Goal: Task Accomplishment & Management: Use online tool/utility

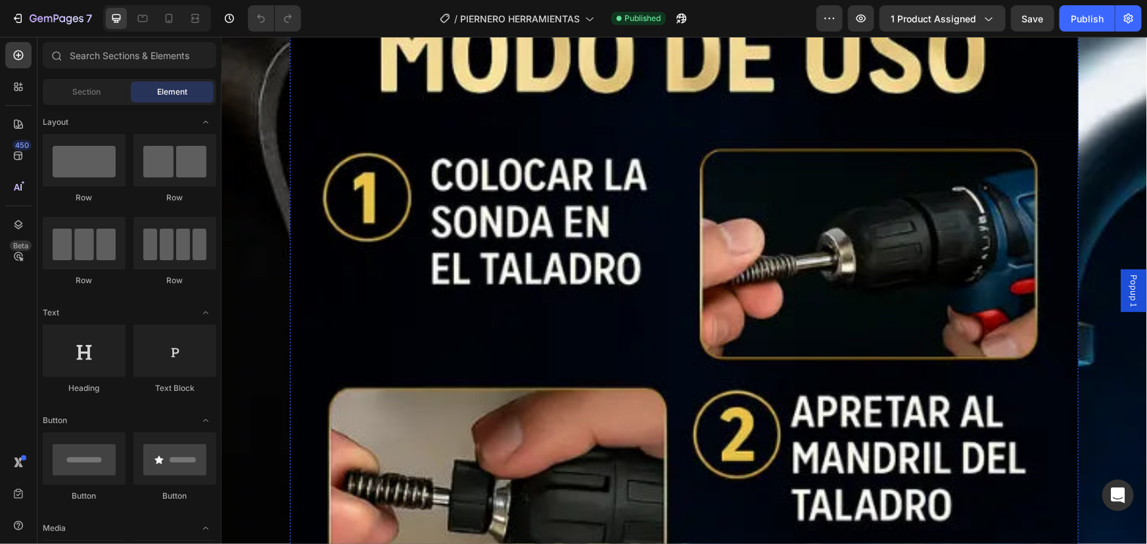
scroll to position [2091, 0]
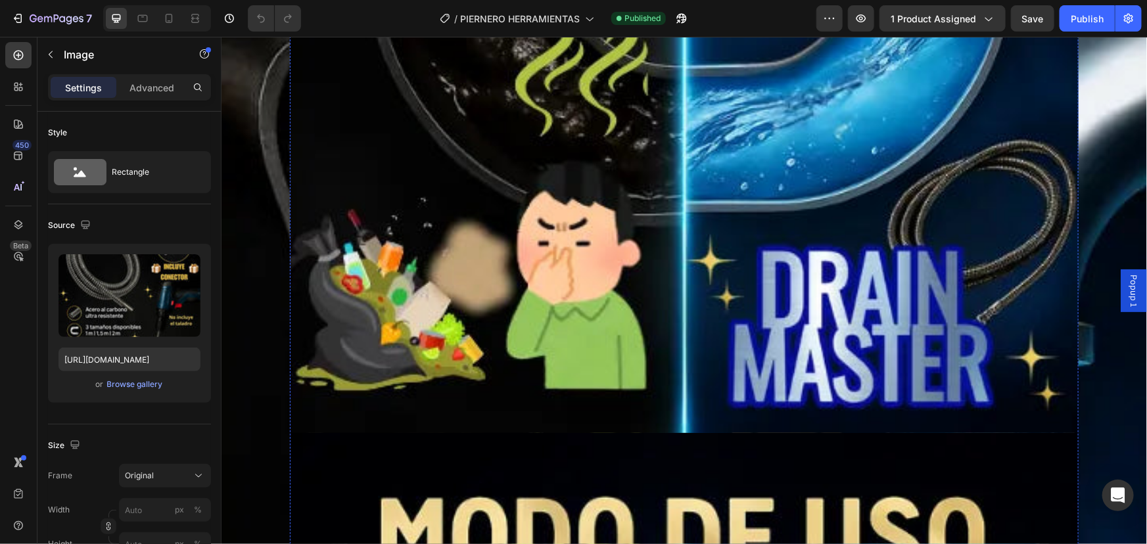
scroll to position [1553, 0]
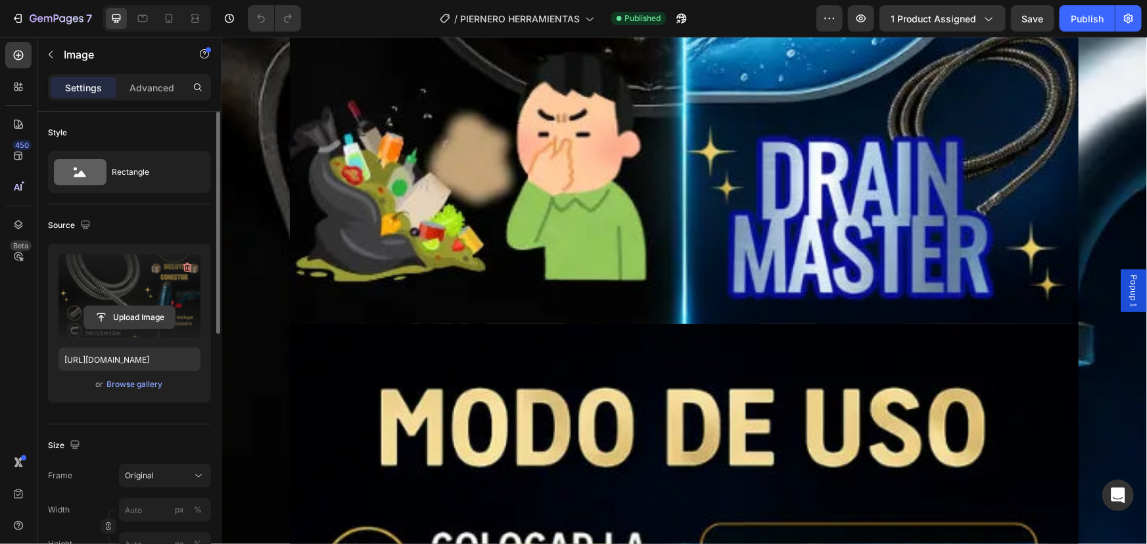
click at [97, 319] on input "file" at bounding box center [129, 317] width 91 height 22
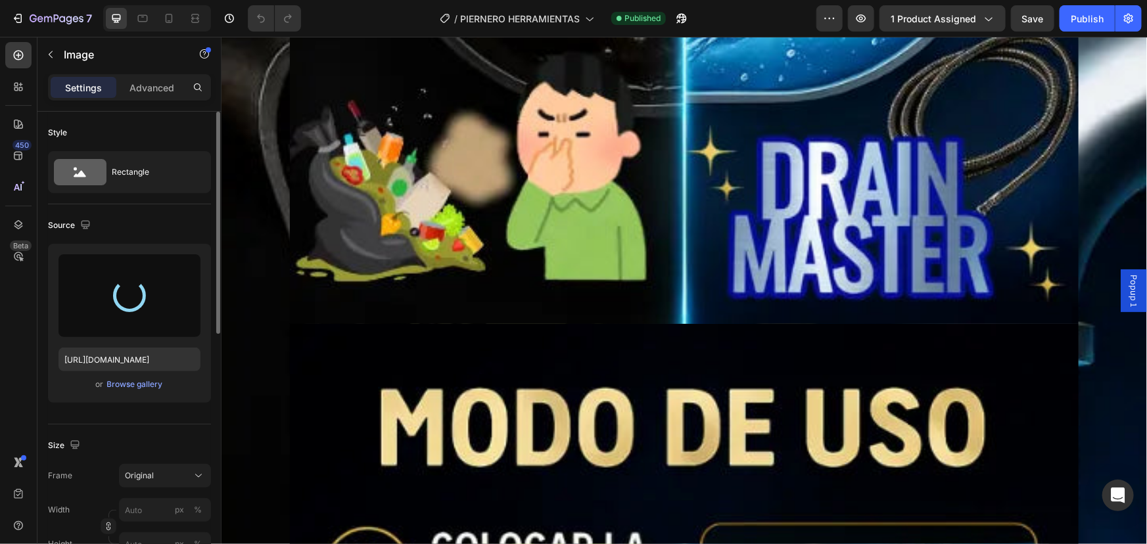
type input "[URL][DOMAIN_NAME]"
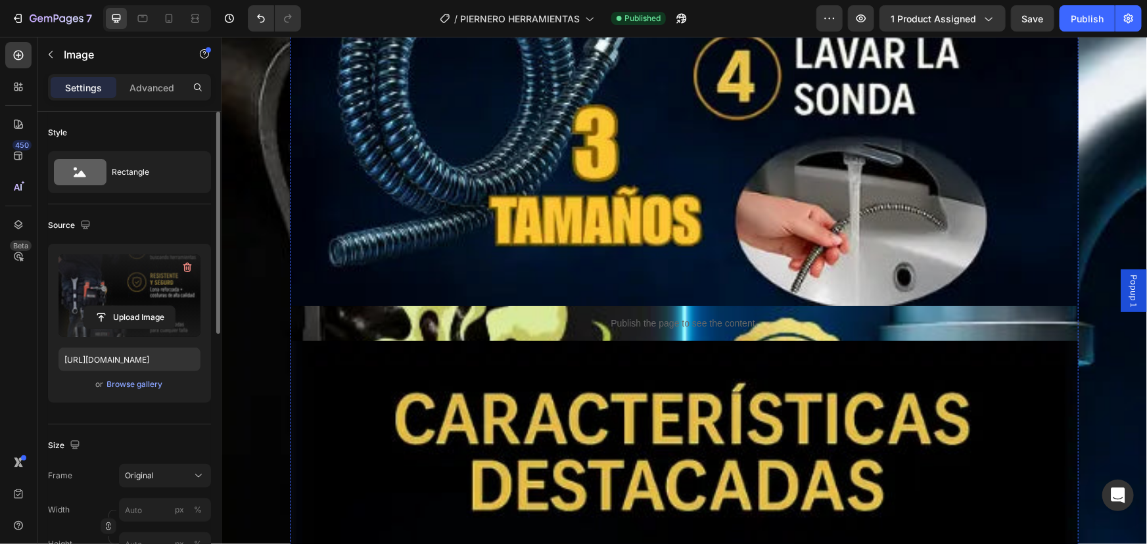
scroll to position [2748, 0]
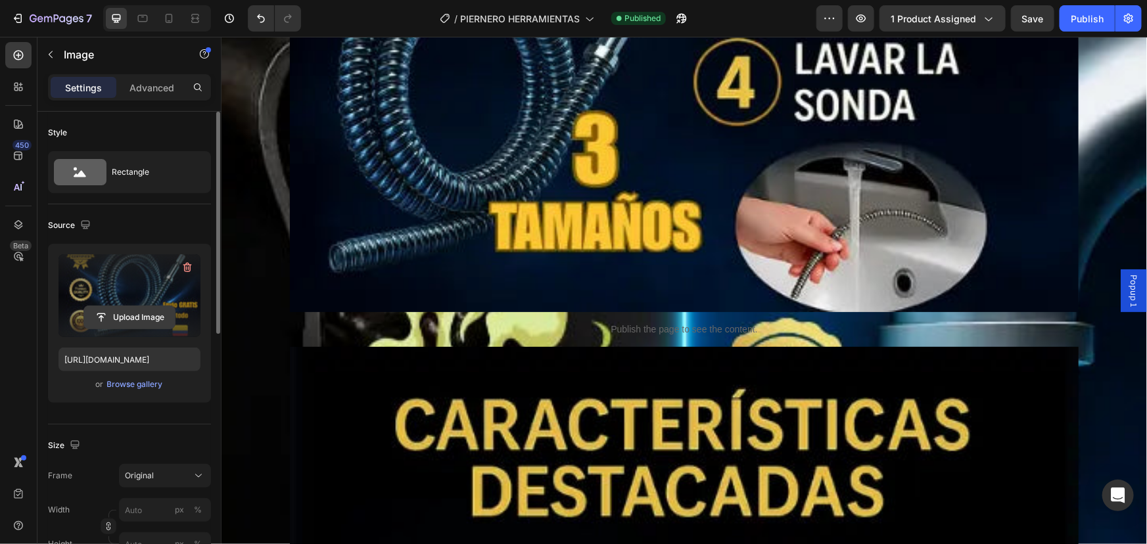
click at [105, 321] on input "file" at bounding box center [129, 317] width 91 height 22
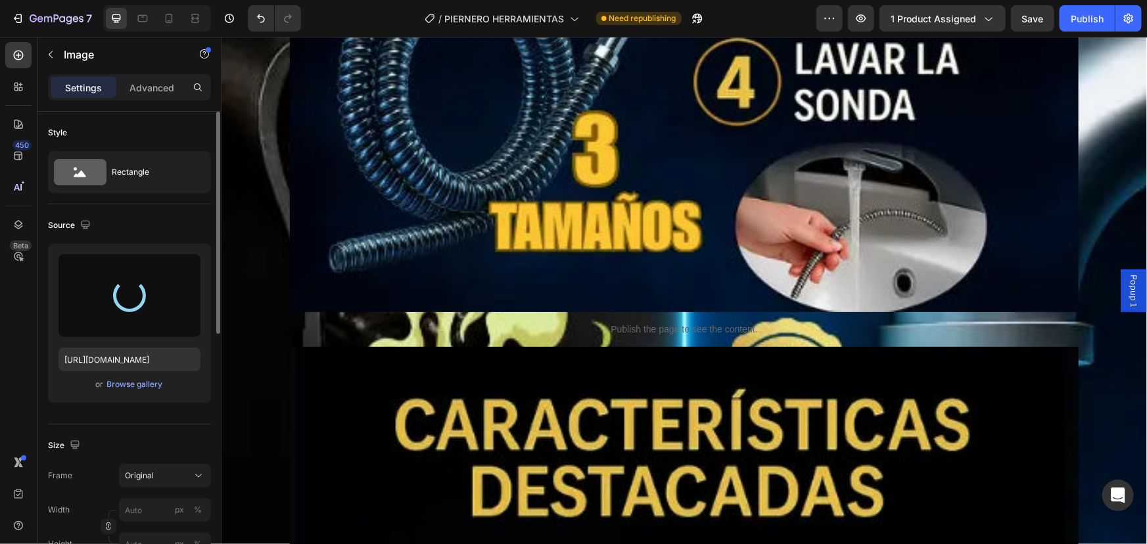
type input "[URL][DOMAIN_NAME]"
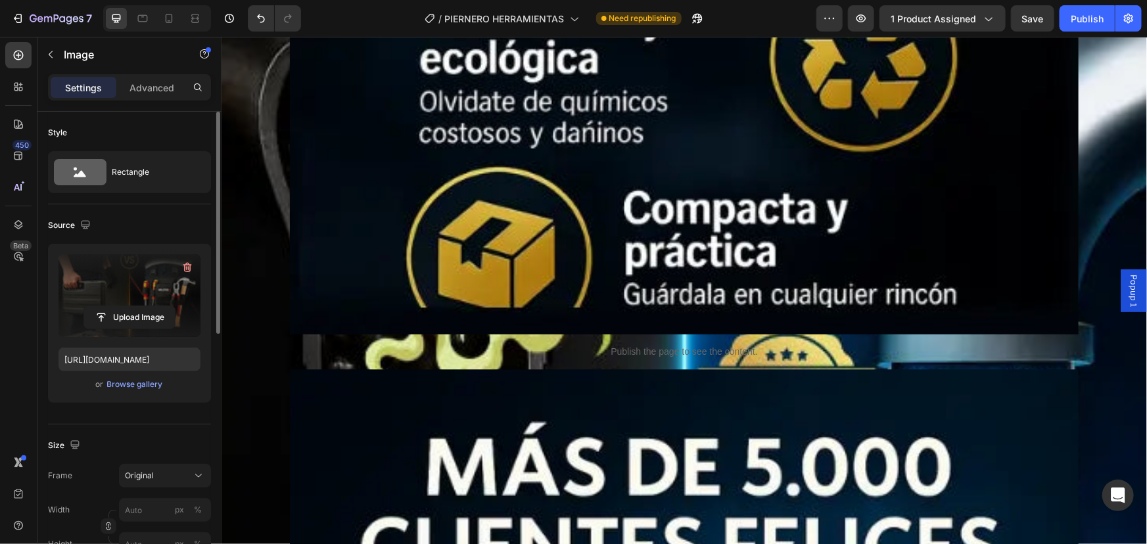
scroll to position [4063, 0]
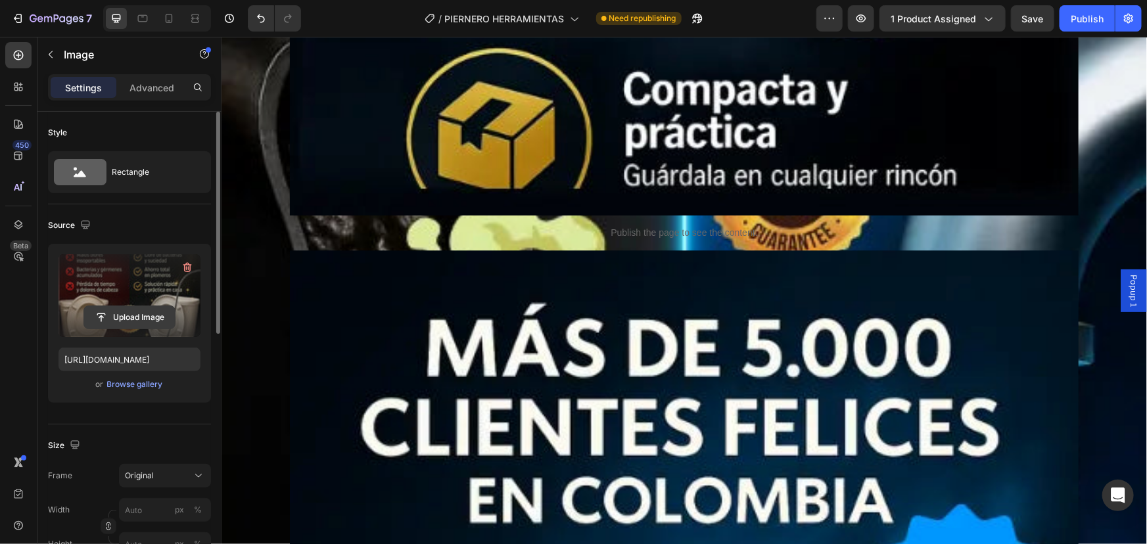
click at [137, 309] on input "file" at bounding box center [129, 317] width 91 height 22
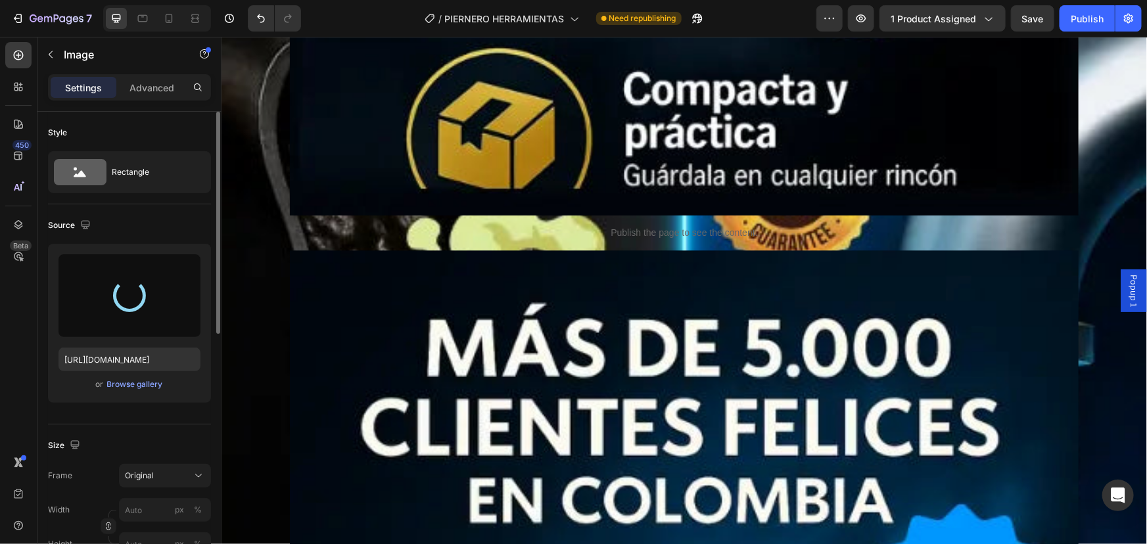
type input "[URL][DOMAIN_NAME]"
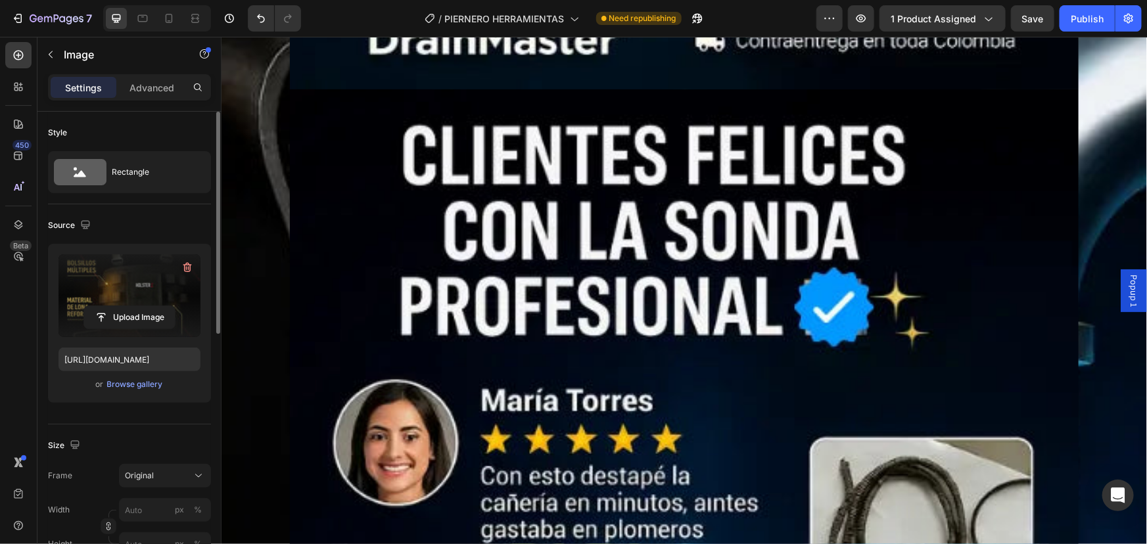
scroll to position [5557, 0]
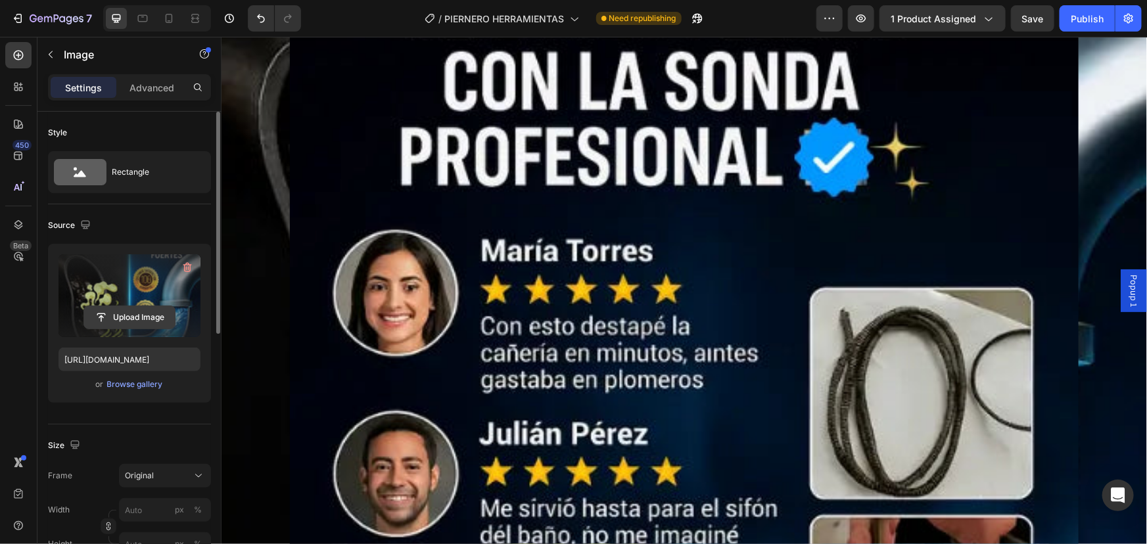
click at [110, 315] on input "file" at bounding box center [129, 317] width 91 height 22
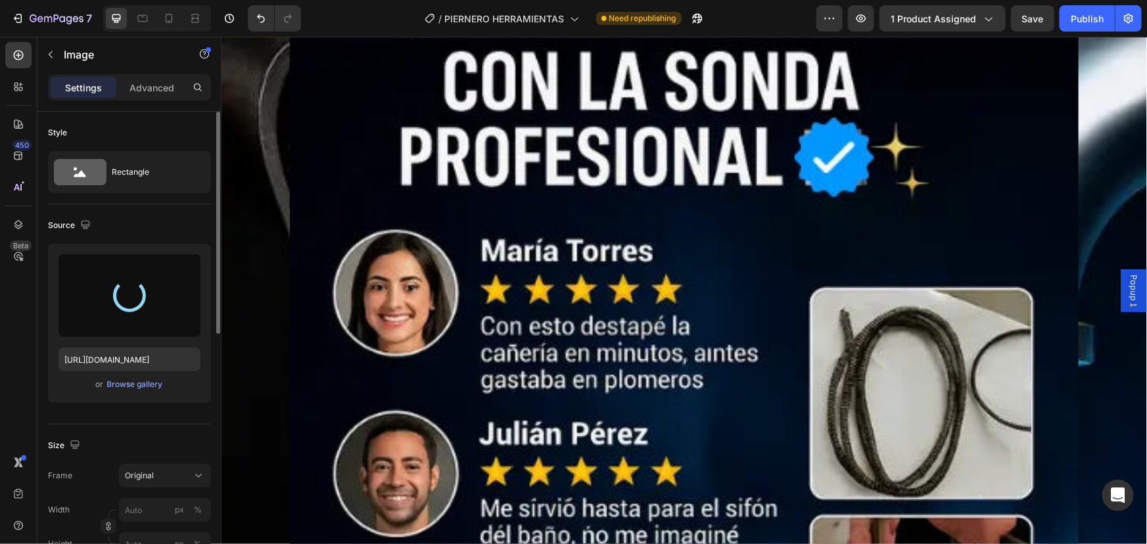
type input "[URL][DOMAIN_NAME]"
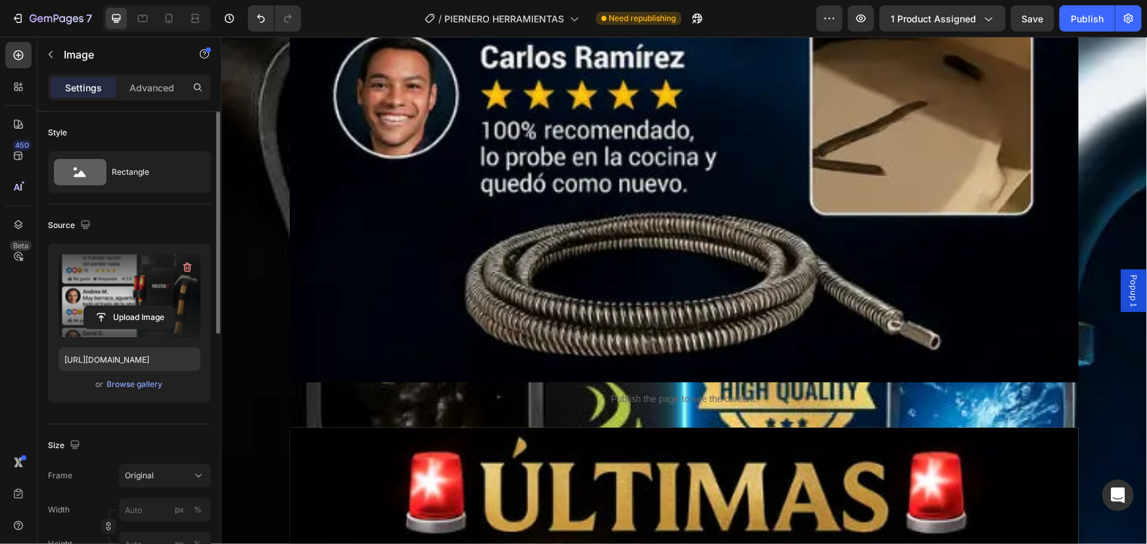
scroll to position [6454, 0]
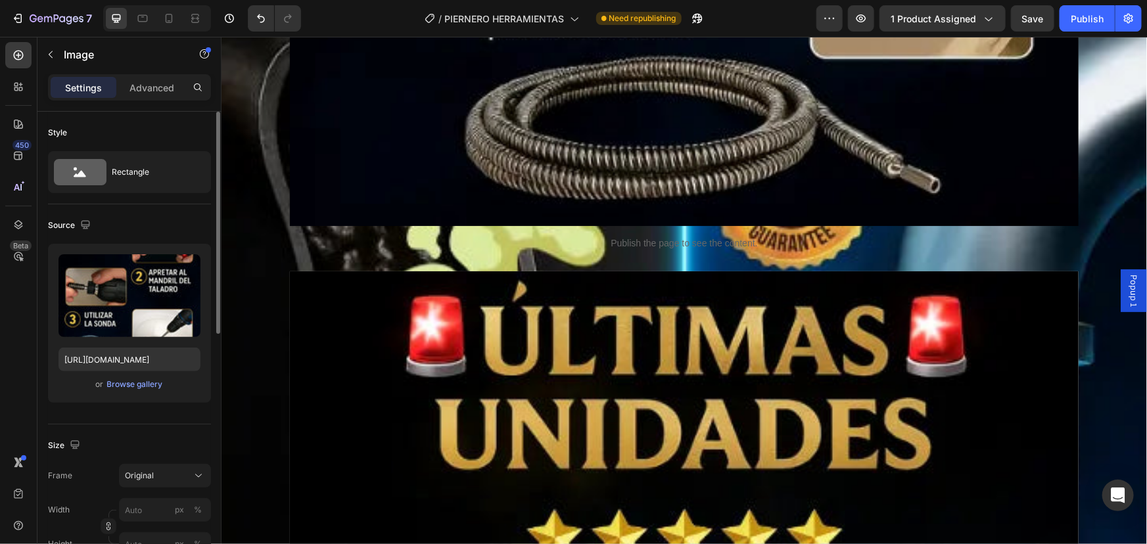
click at [147, 316] on input "file" at bounding box center [129, 317] width 91 height 22
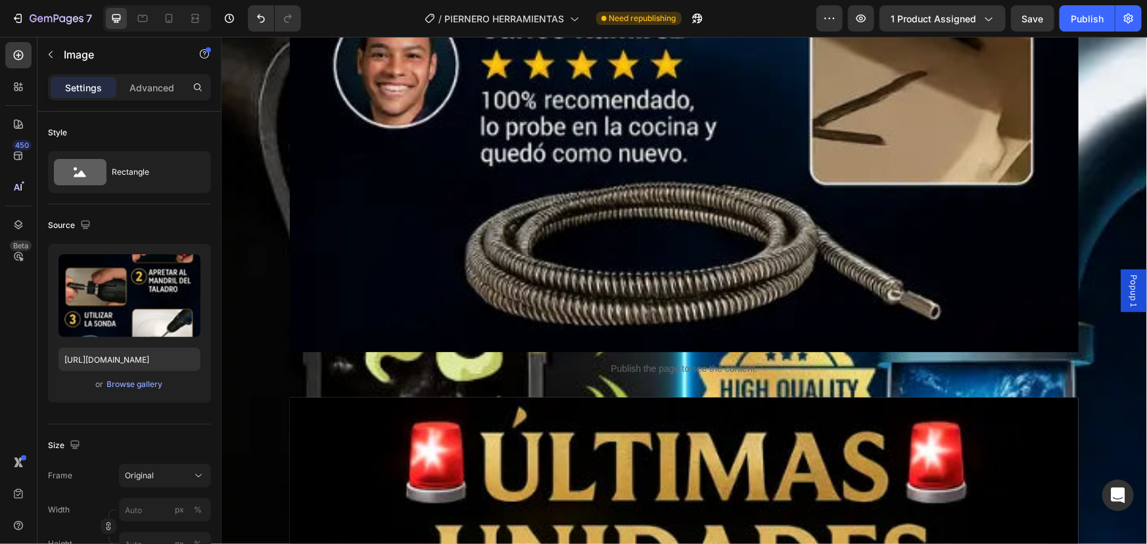
scroll to position [6334, 0]
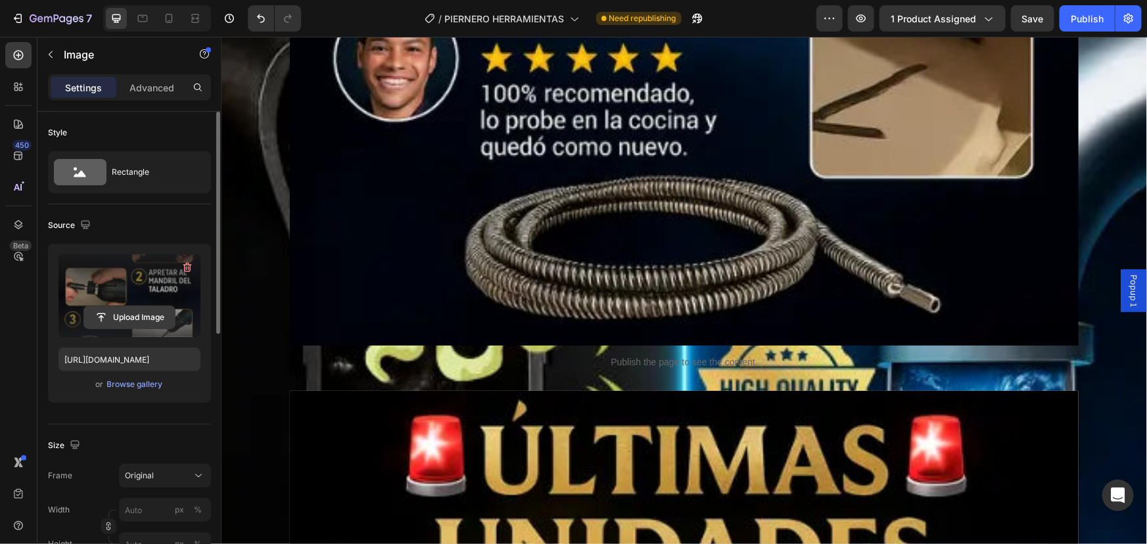
click at [137, 315] on input "file" at bounding box center [129, 317] width 91 height 22
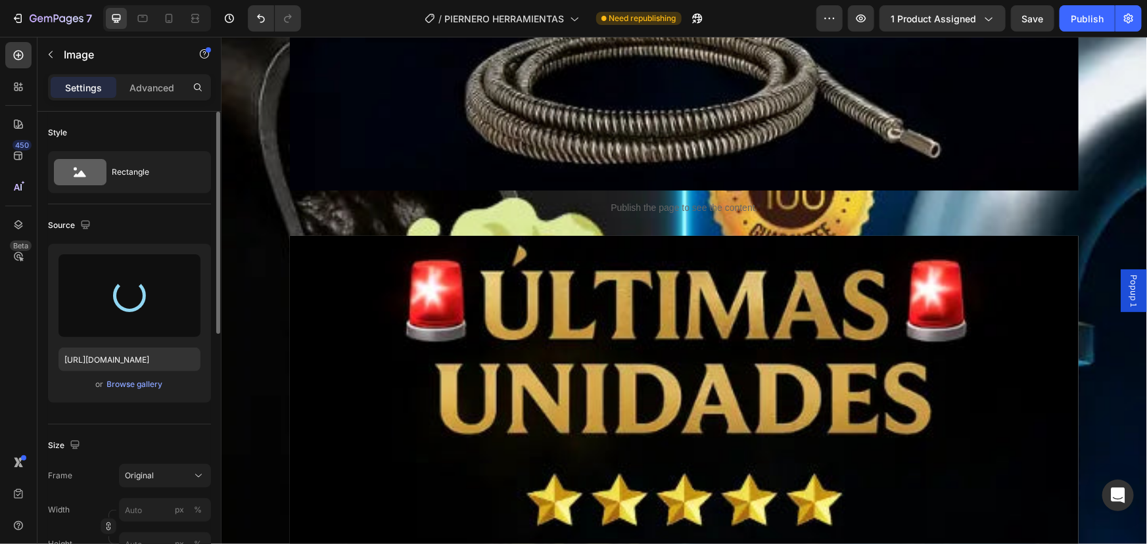
scroll to position [6514, 0]
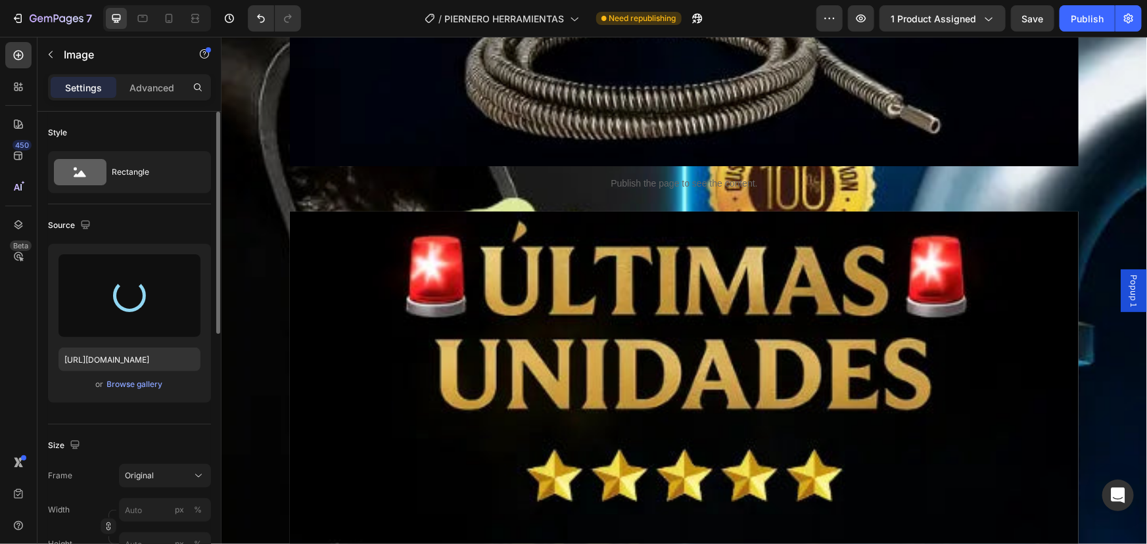
type input "[URL][DOMAIN_NAME]"
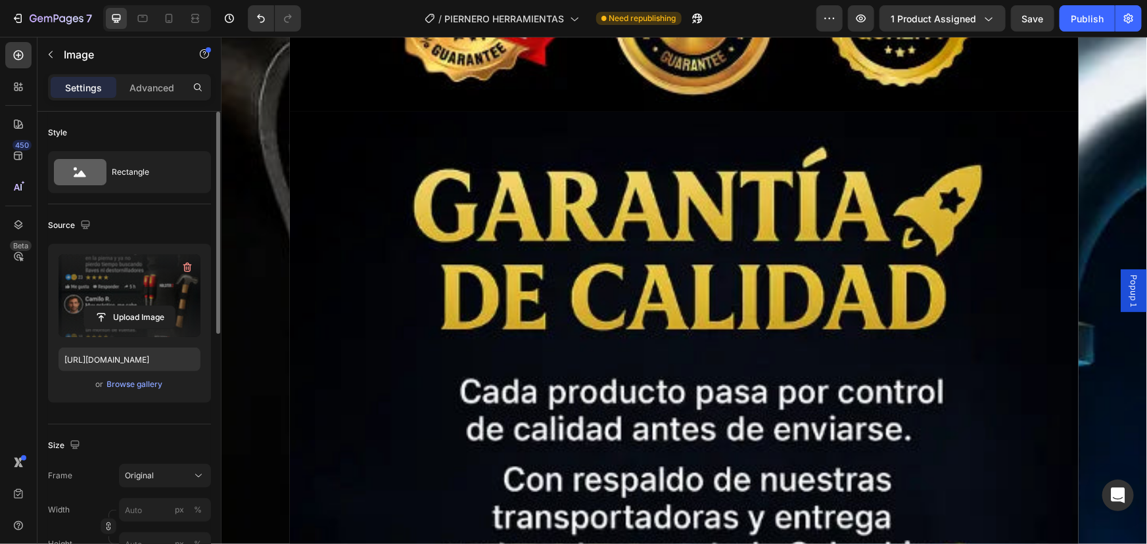
scroll to position [7829, 0]
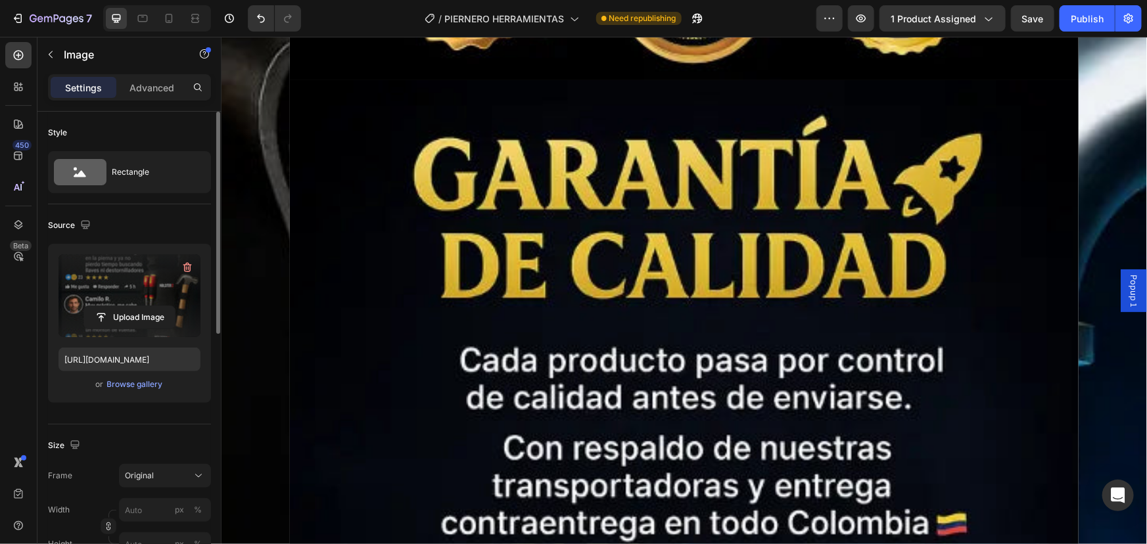
click at [129, 325] on input "file" at bounding box center [129, 317] width 91 height 22
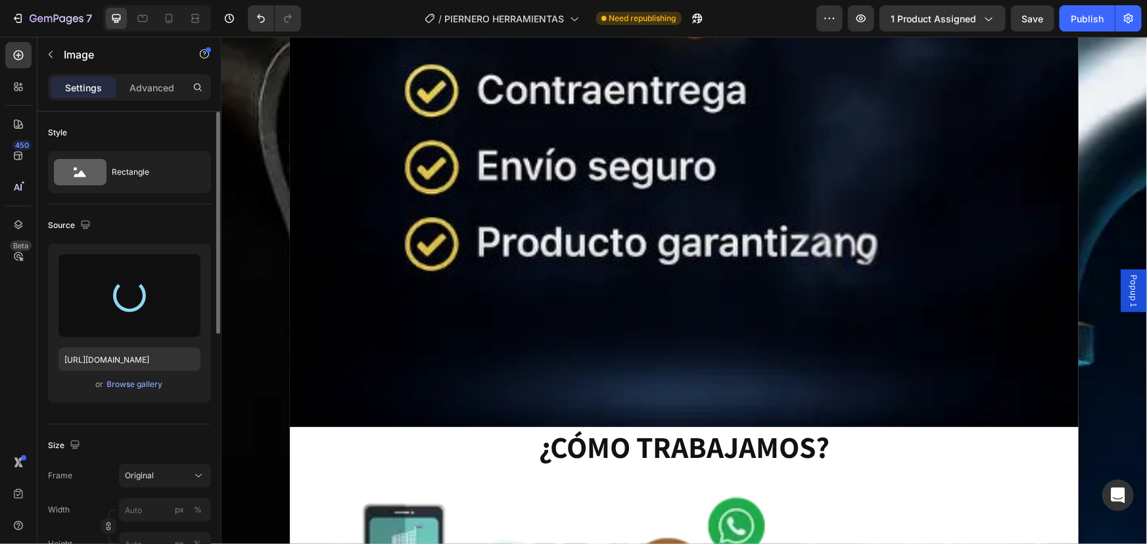
type input "[URL][DOMAIN_NAME]"
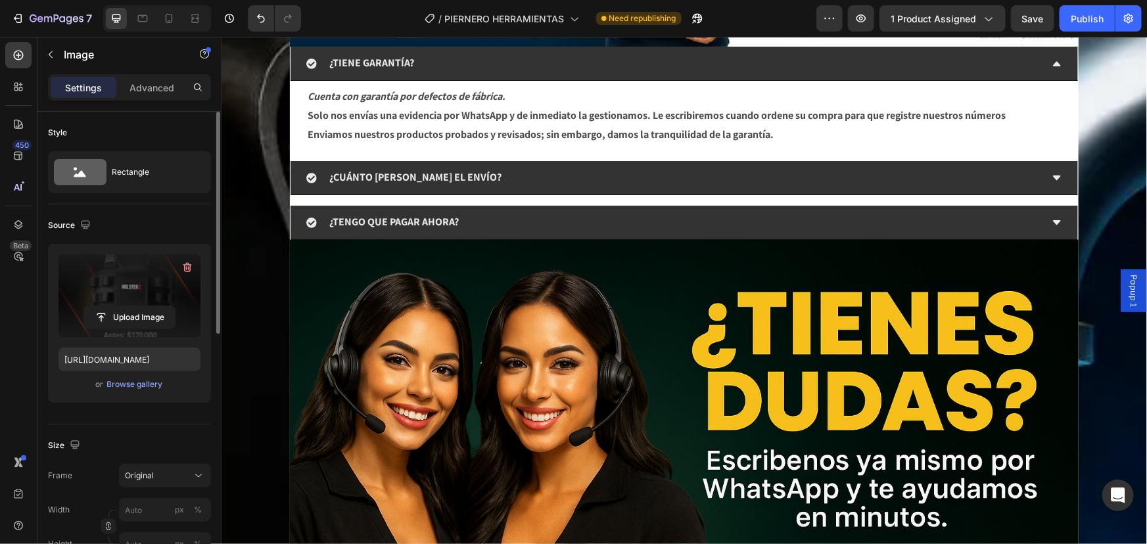
scroll to position [9502, 0]
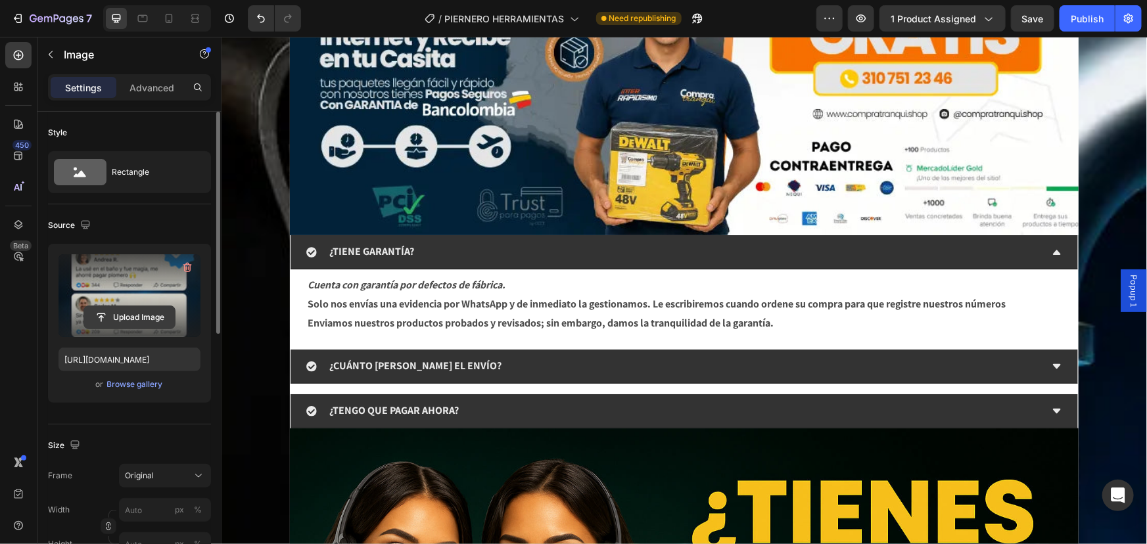
click at [91, 316] on input "file" at bounding box center [129, 317] width 91 height 22
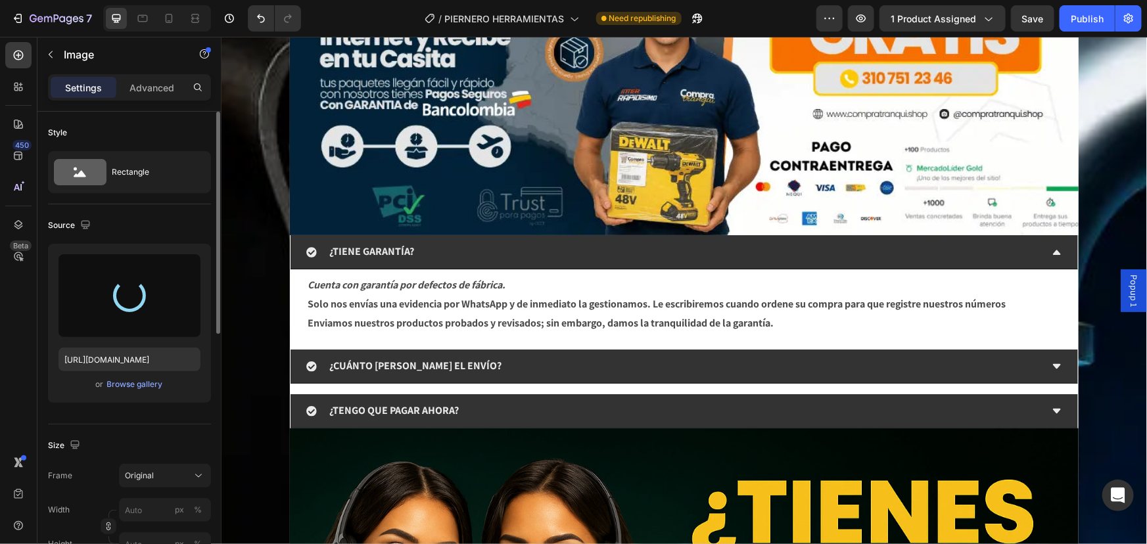
type input "[URL][DOMAIN_NAME]"
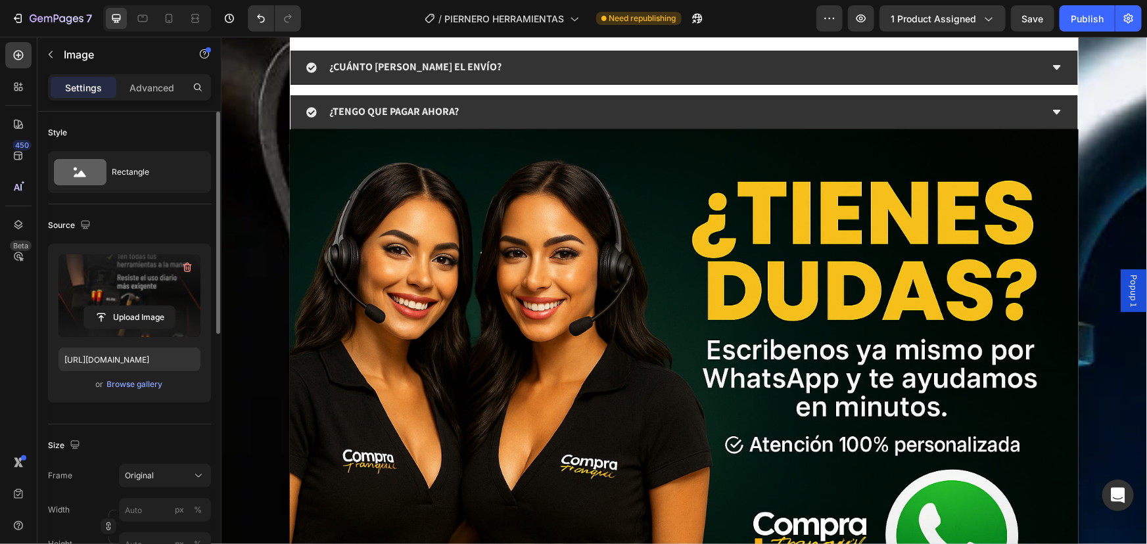
scroll to position [10099, 0]
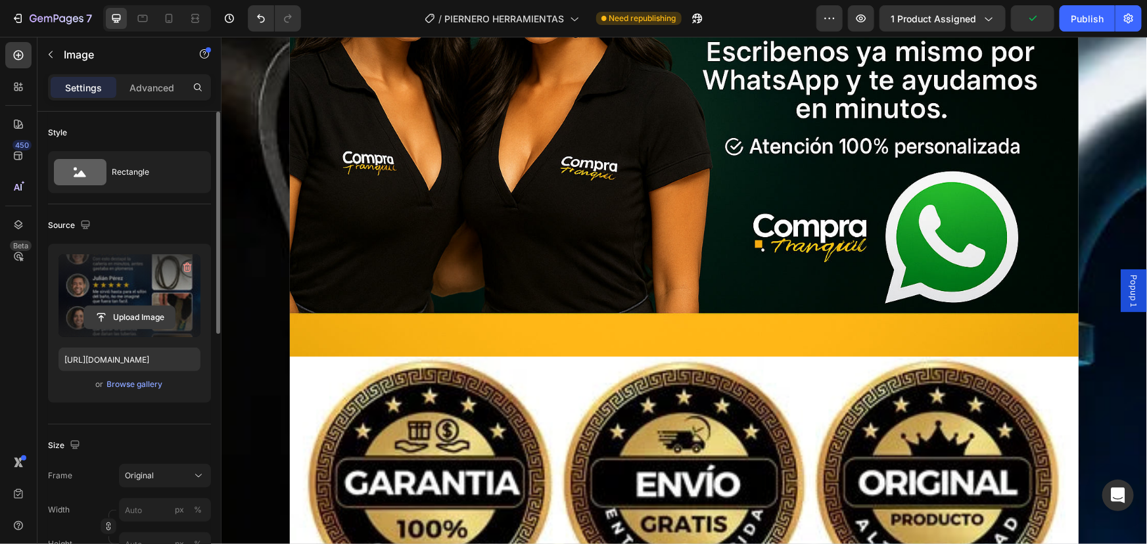
click at [122, 323] on input "file" at bounding box center [129, 317] width 91 height 22
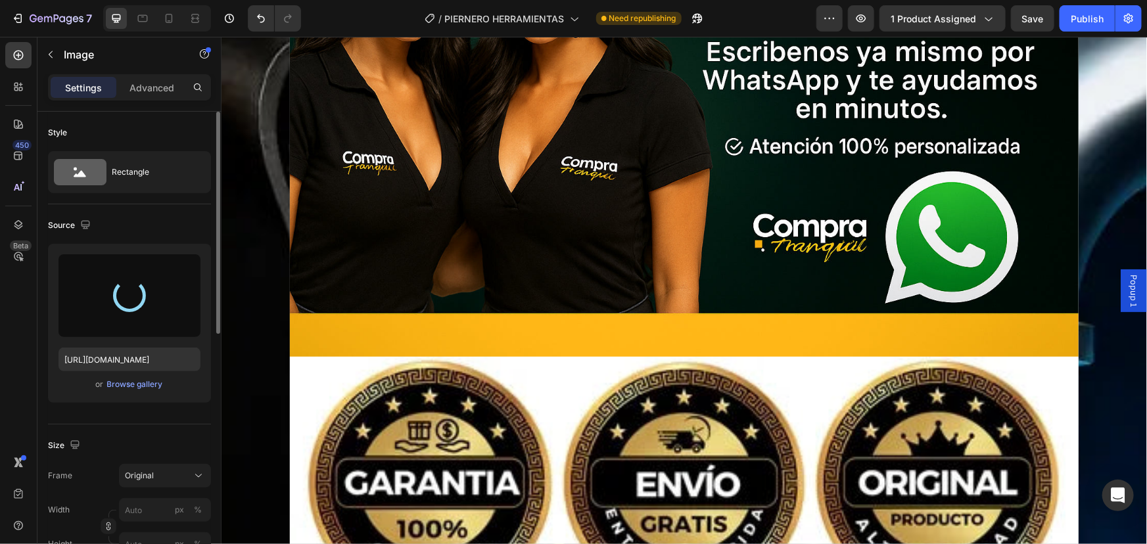
type input "[URL][DOMAIN_NAME]"
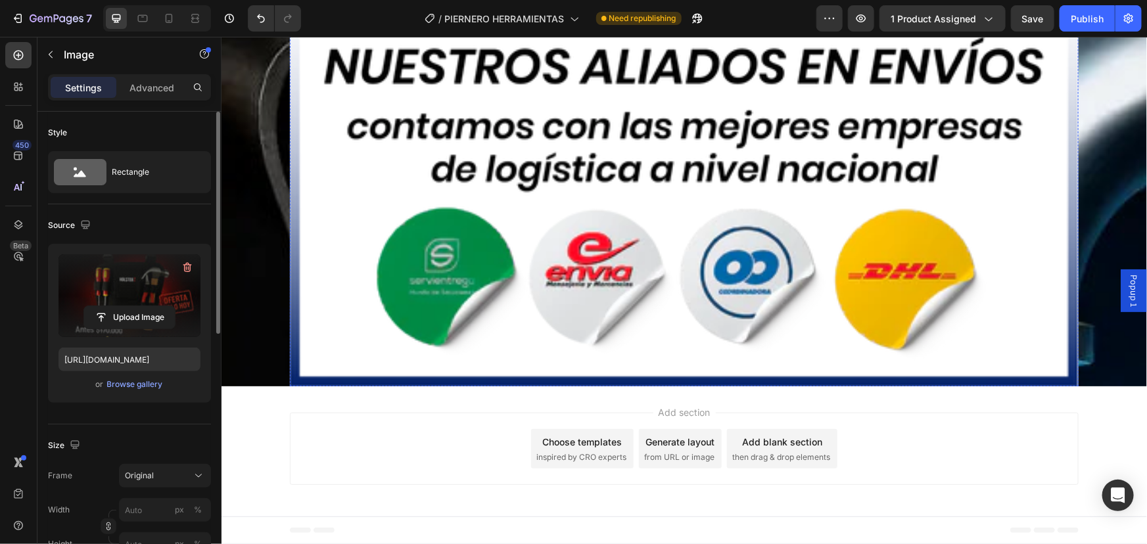
scroll to position [12191, 0]
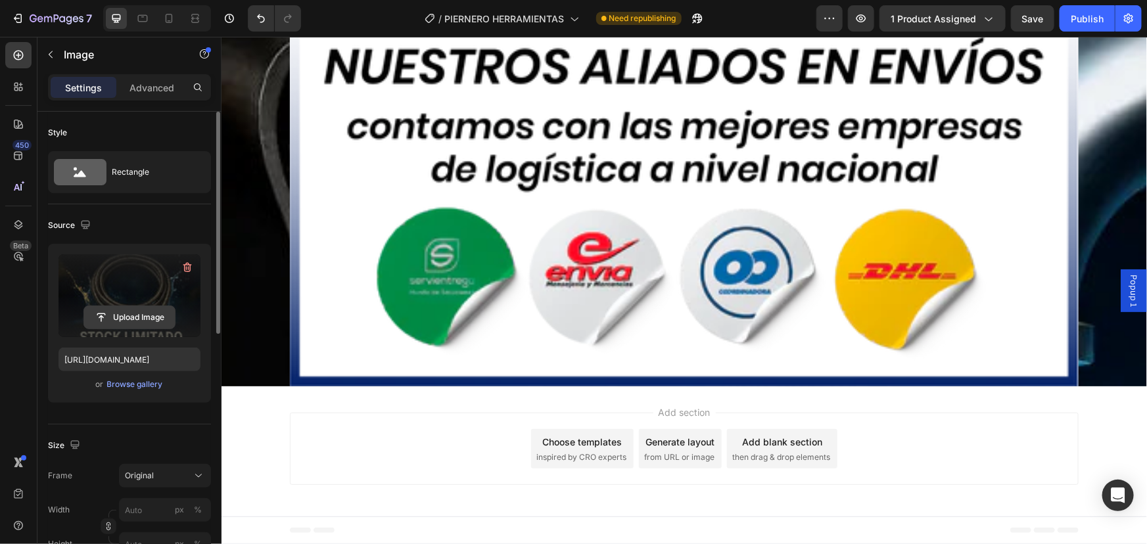
click at [116, 321] on input "file" at bounding box center [129, 317] width 91 height 22
click at [129, 319] on input "file" at bounding box center [129, 317] width 91 height 22
type input "[URL][DOMAIN_NAME]"
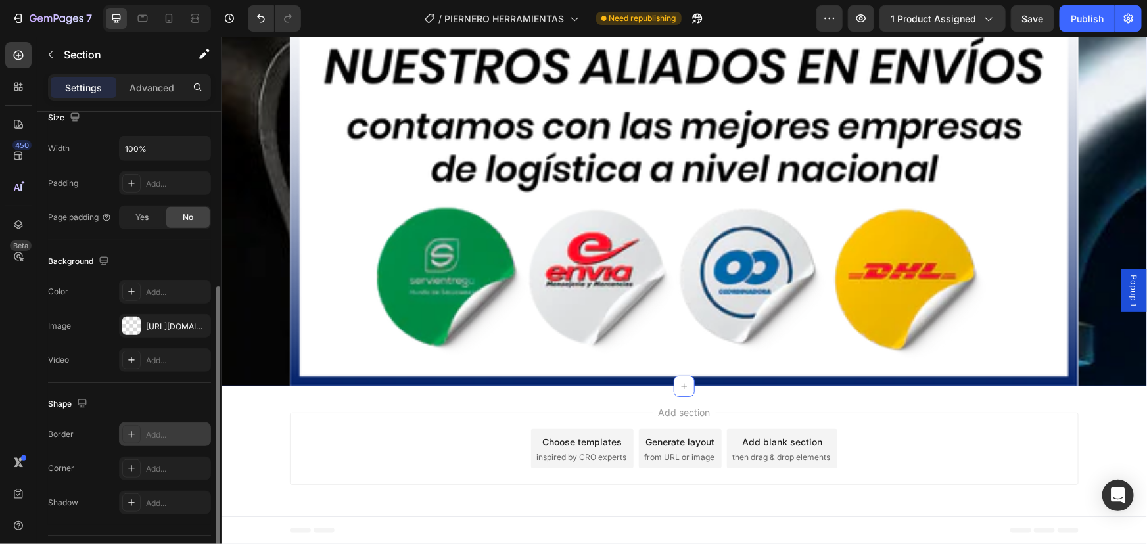
scroll to position [331, 0]
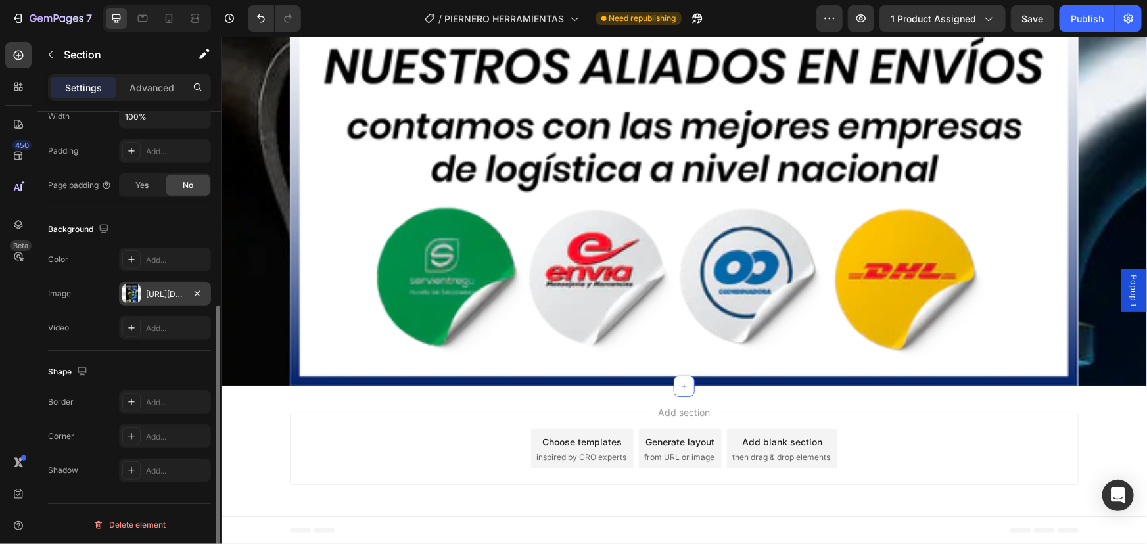
click at [143, 296] on div "[URL][DOMAIN_NAME]" at bounding box center [165, 294] width 92 height 24
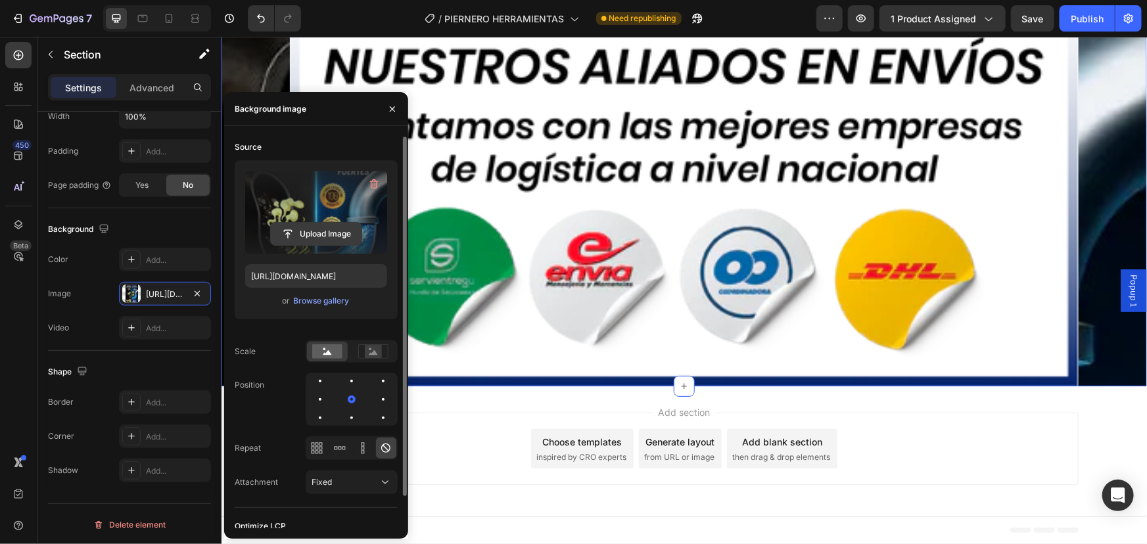
click at [301, 233] on input "file" at bounding box center [316, 234] width 91 height 22
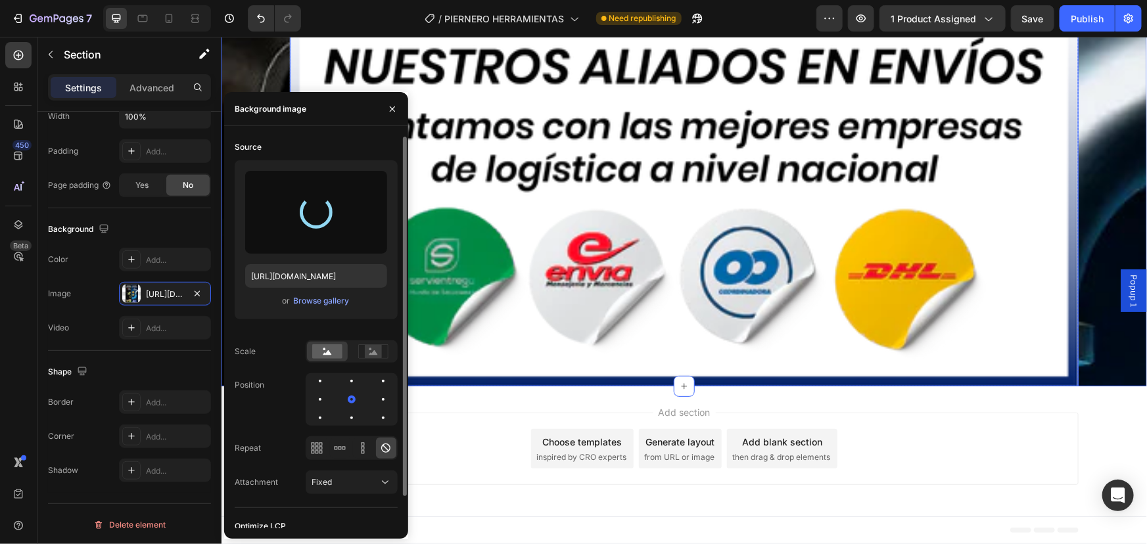
type input "[URL][DOMAIN_NAME]"
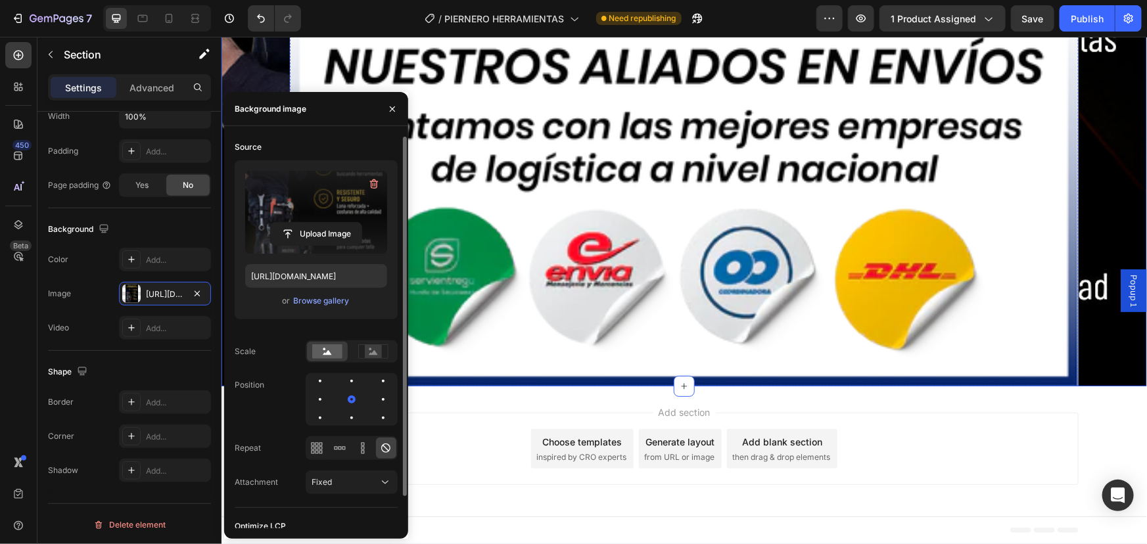
scroll to position [15212, 0]
drag, startPoint x: 176, startPoint y: 81, endPoint x: 393, endPoint y: 114, distance: 220.1
click at [393, 114] on button "button" at bounding box center [392, 109] width 21 height 21
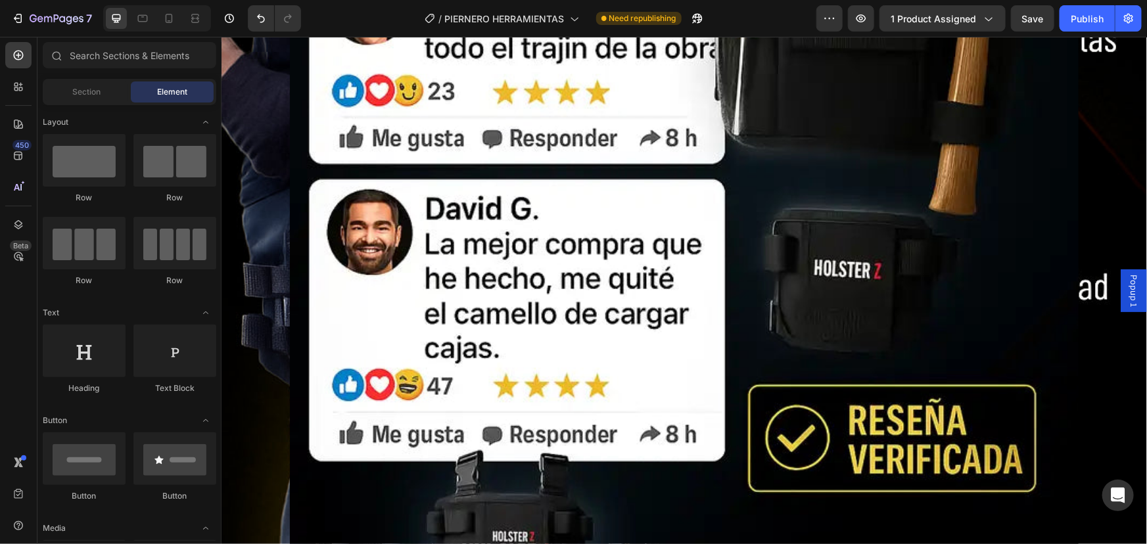
scroll to position [0, 0]
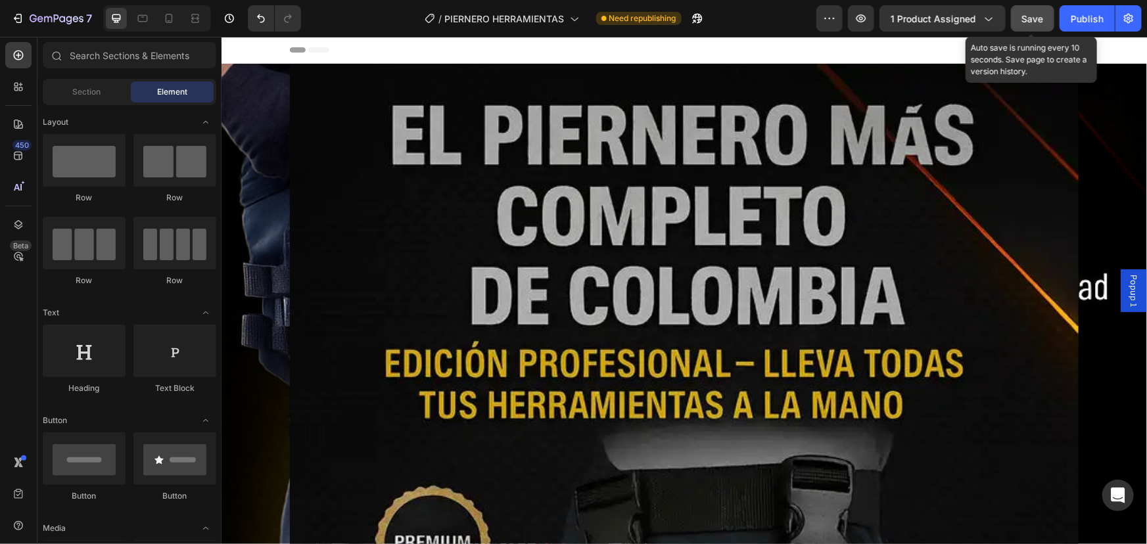
click at [1027, 18] on span "Save" at bounding box center [1033, 18] width 22 height 11
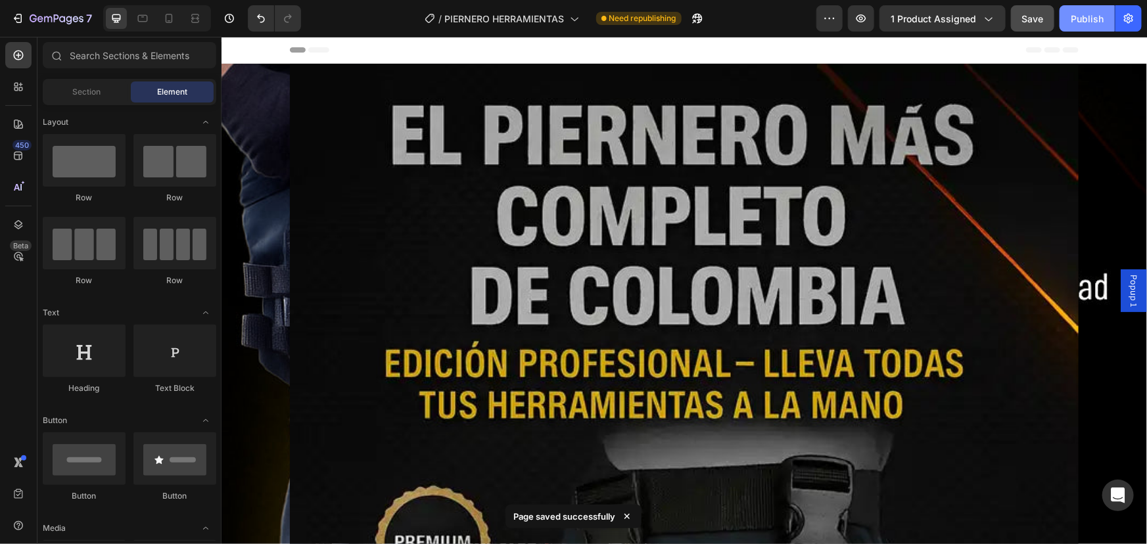
click at [1082, 24] on div "Publish" at bounding box center [1087, 19] width 33 height 14
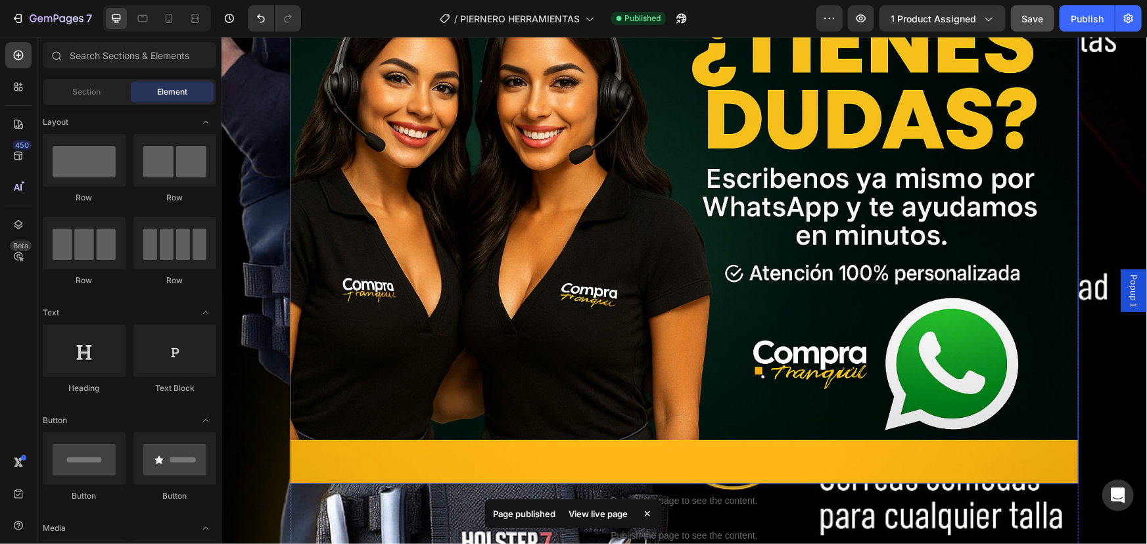
scroll to position [1135, 0]
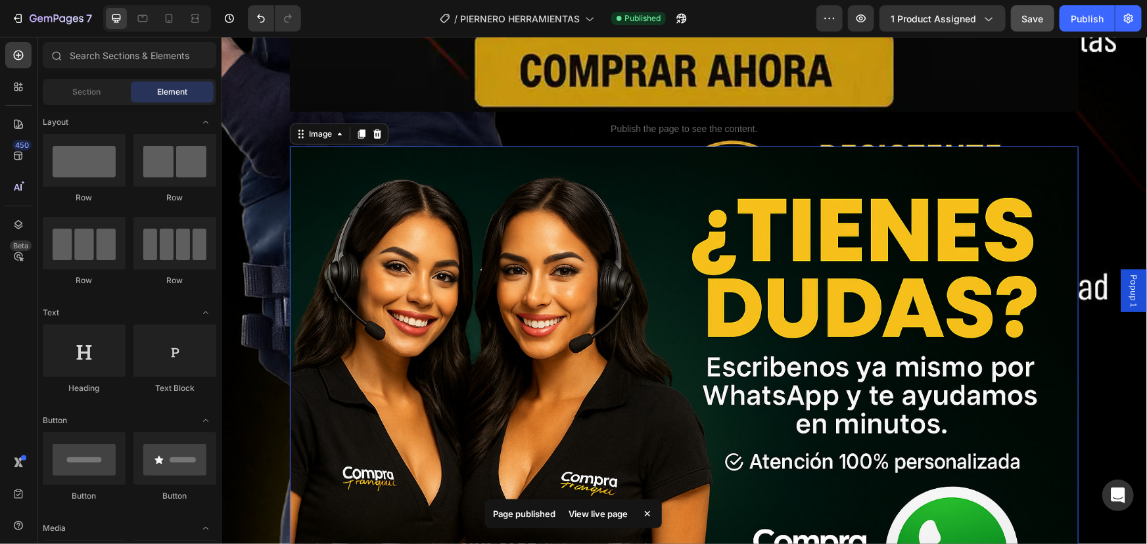
click at [448, 177] on img at bounding box center [683, 409] width 789 height 526
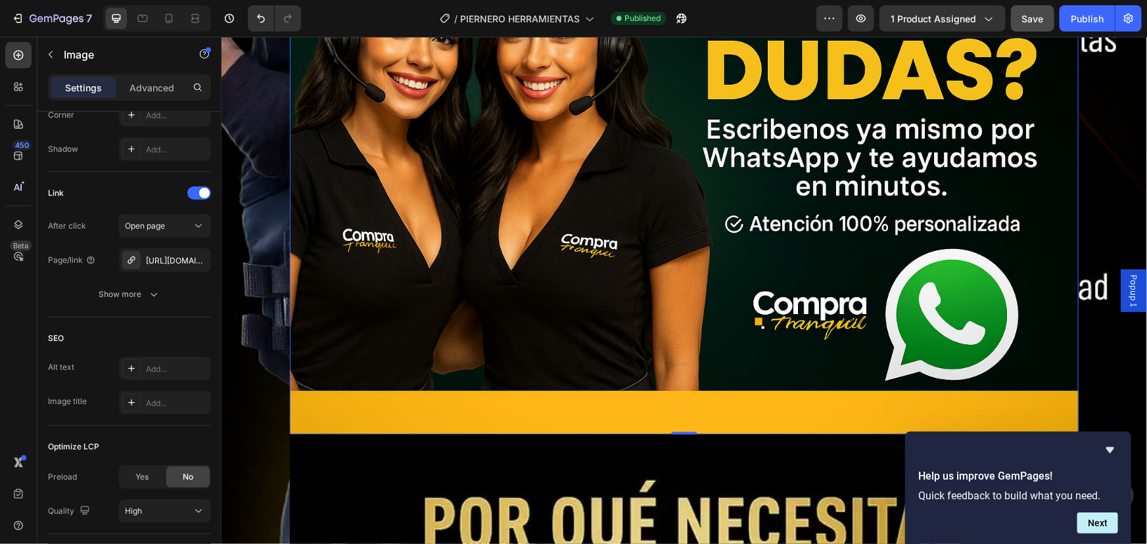
scroll to position [1374, 0]
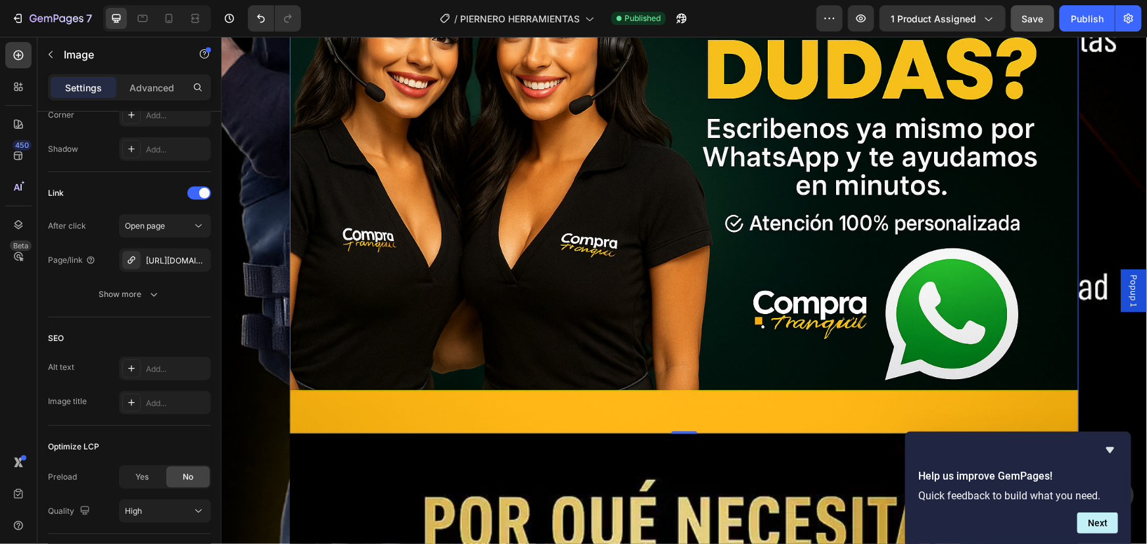
click at [486, 220] on img at bounding box center [683, 170] width 789 height 526
click at [185, 258] on div "[URL][DOMAIN_NAME]" at bounding box center [165, 260] width 92 height 24
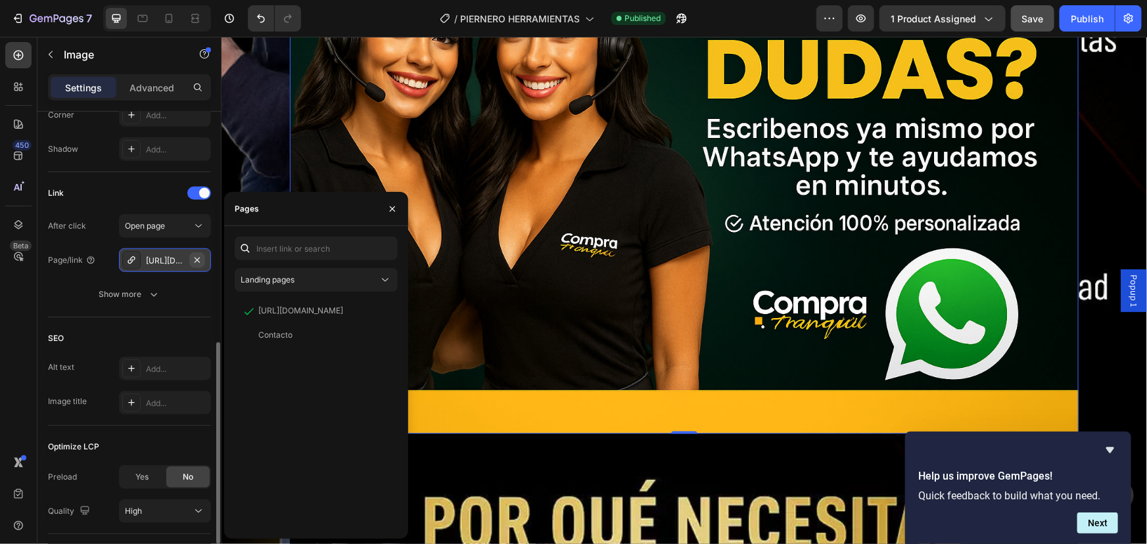
click at [204, 262] on button "button" at bounding box center [197, 260] width 16 height 16
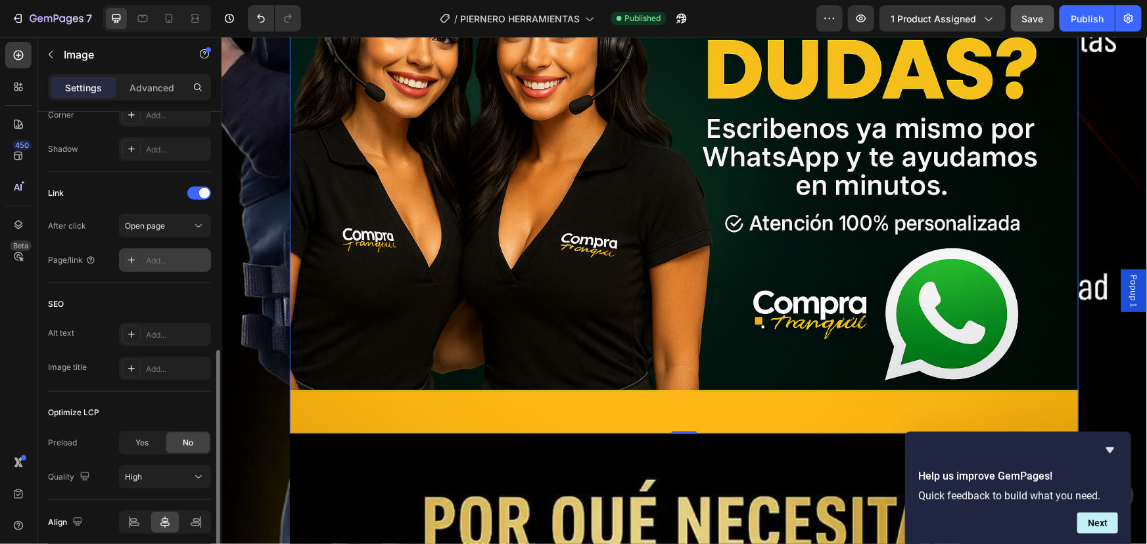
click at [157, 262] on div "Add..." at bounding box center [177, 261] width 62 height 12
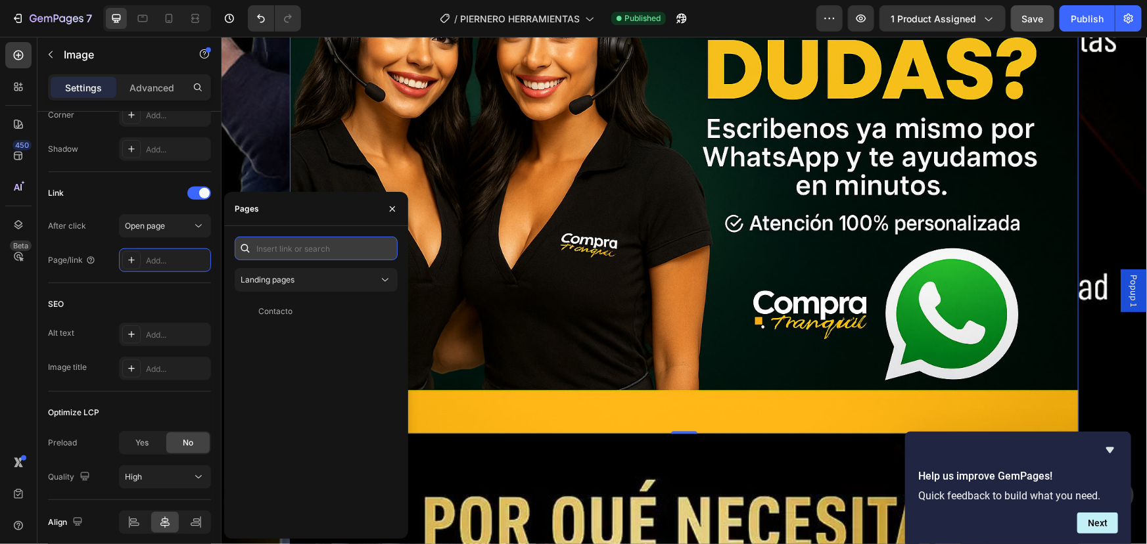
paste input "[URL][DOMAIN_NAME]"
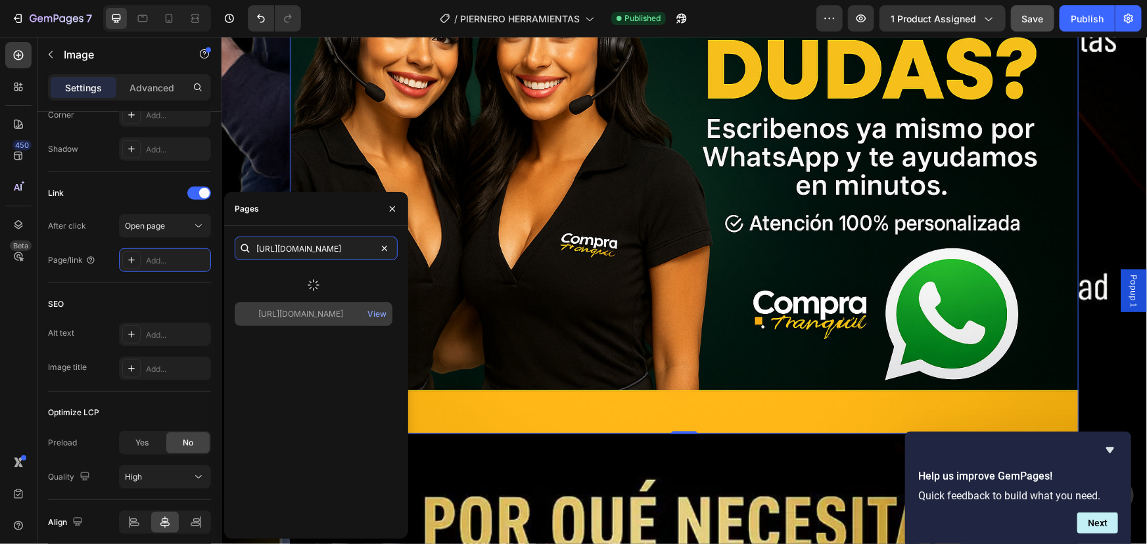
type input "[URL][DOMAIN_NAME]"
click at [295, 317] on div "[URL][DOMAIN_NAME] View" at bounding box center [316, 398] width 163 height 260
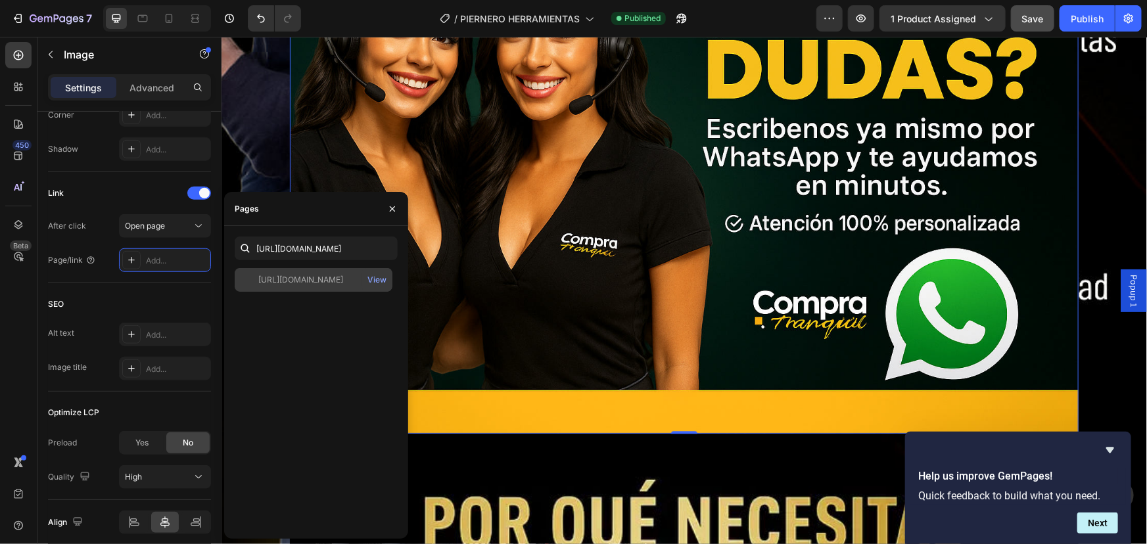
click at [271, 276] on div "[URL][DOMAIN_NAME]" at bounding box center [300, 280] width 85 height 12
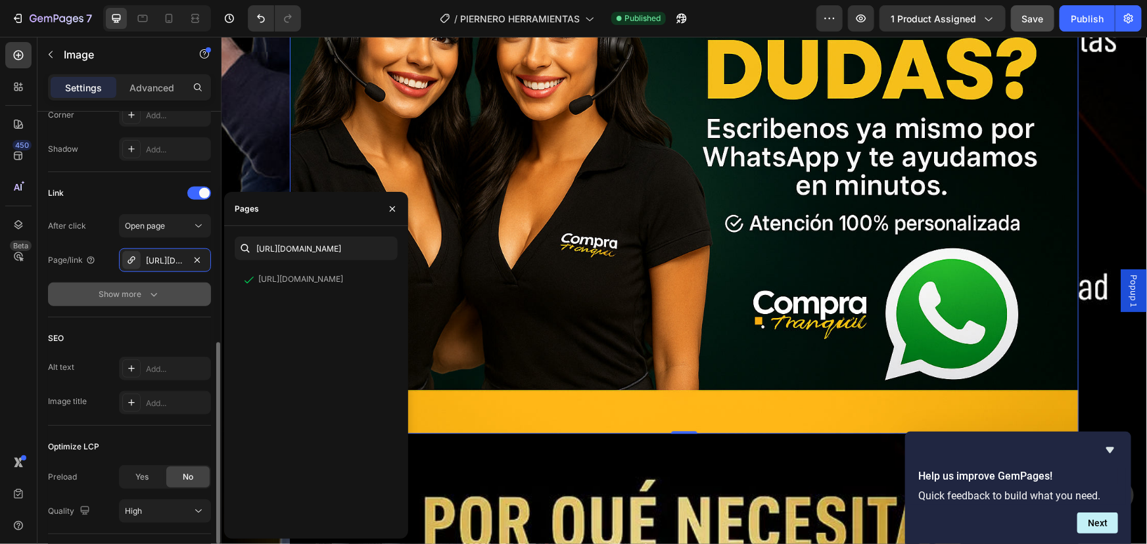
click at [169, 302] on button "Show more" at bounding box center [129, 295] width 163 height 24
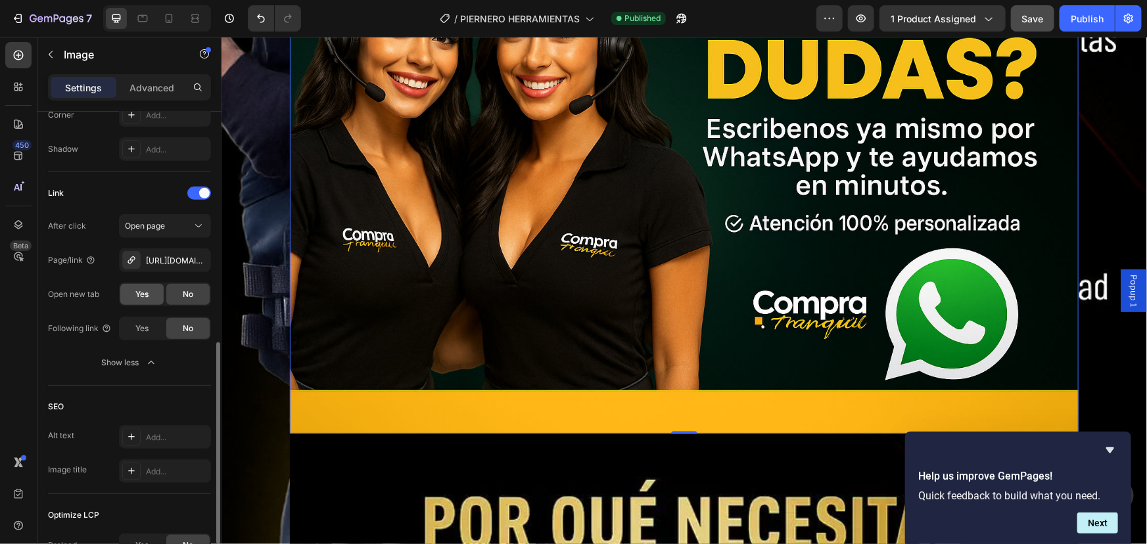
click at [130, 297] on div "Yes" at bounding box center [141, 294] width 43 height 21
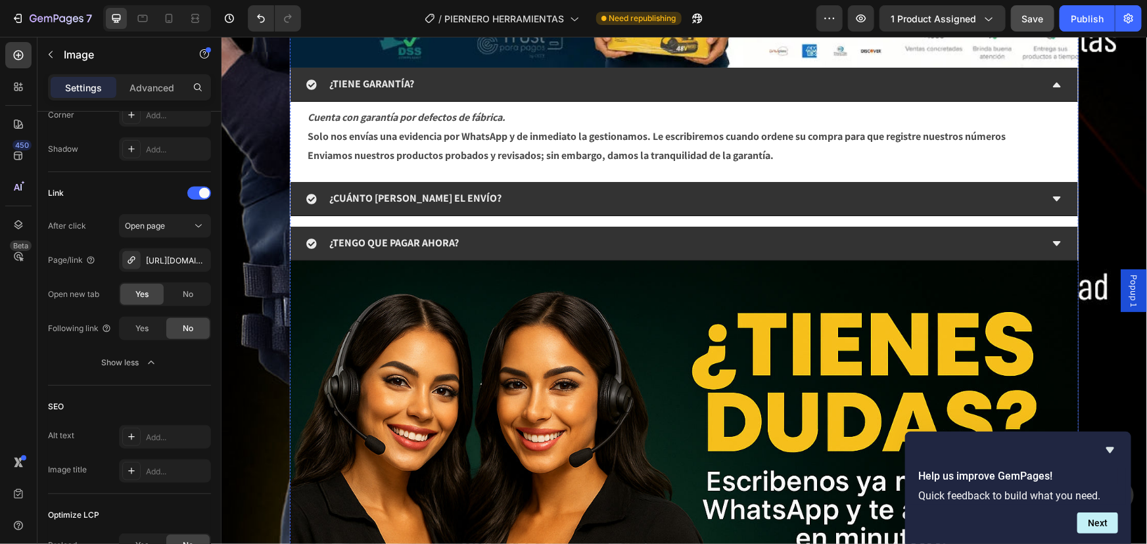
scroll to position [14701, 0]
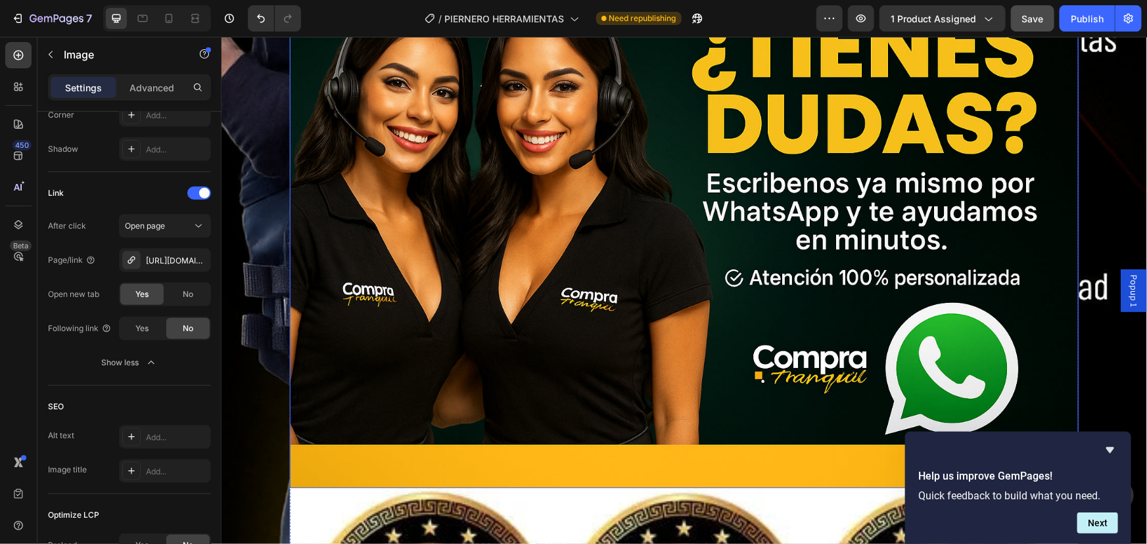
click at [701, 337] on img at bounding box center [683, 225] width 789 height 526
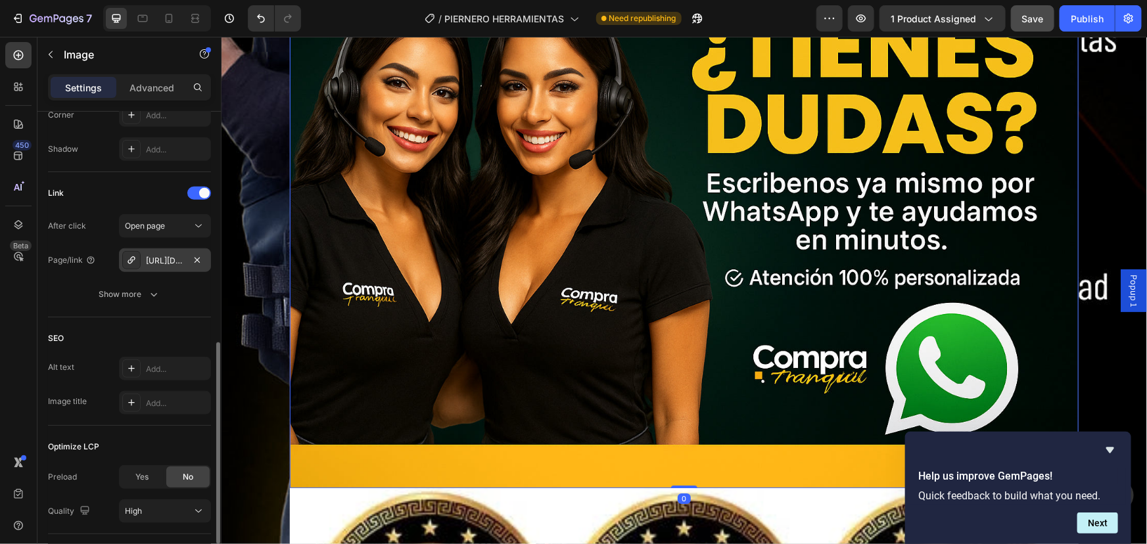
click at [166, 260] on div "[URL][DOMAIN_NAME]" at bounding box center [165, 261] width 38 height 12
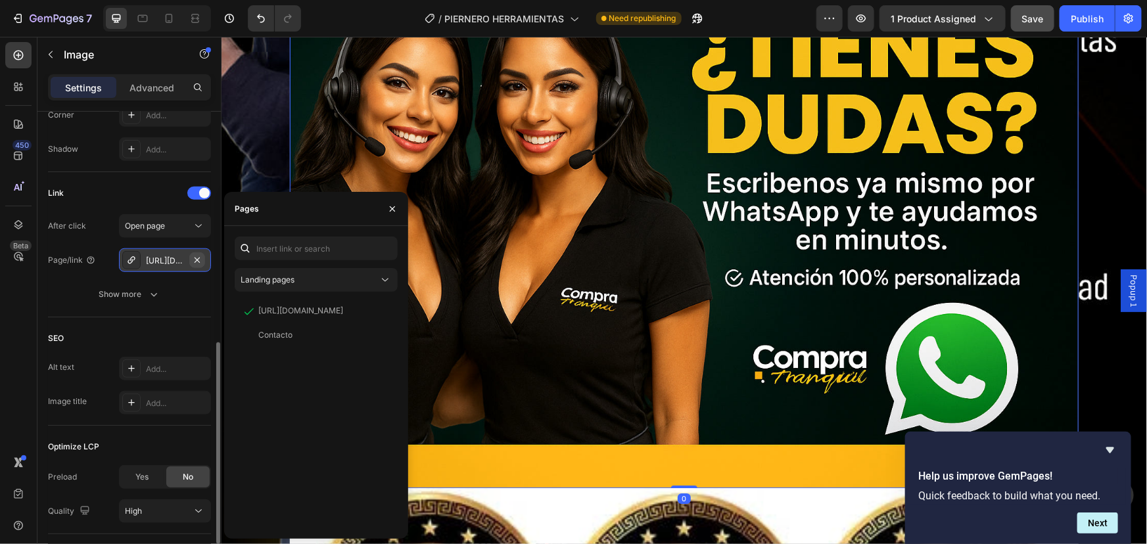
click at [197, 258] on icon "button" at bounding box center [197, 259] width 5 height 5
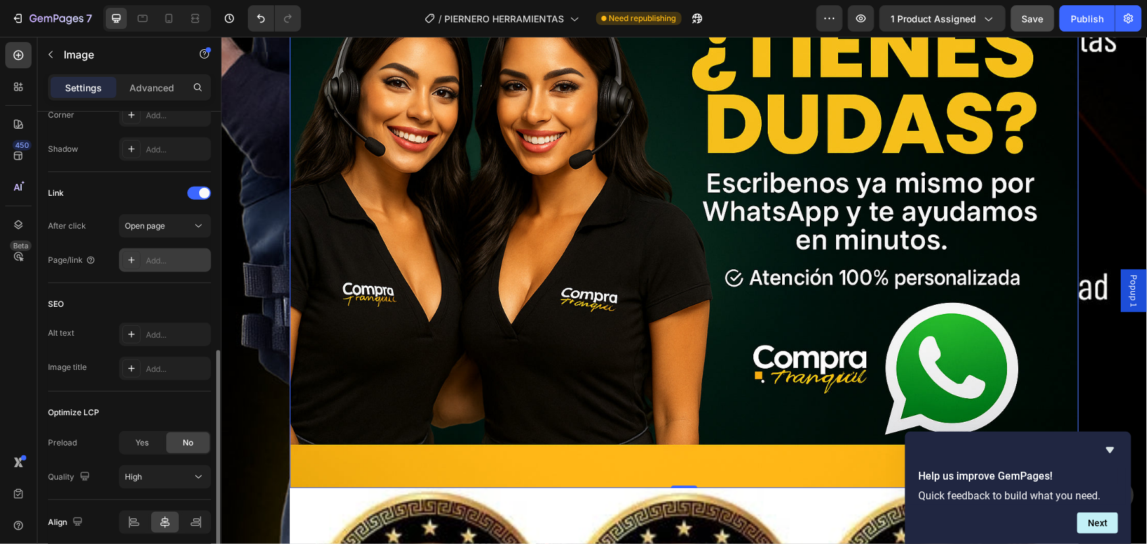
click at [153, 258] on div "Add..." at bounding box center [177, 261] width 62 height 12
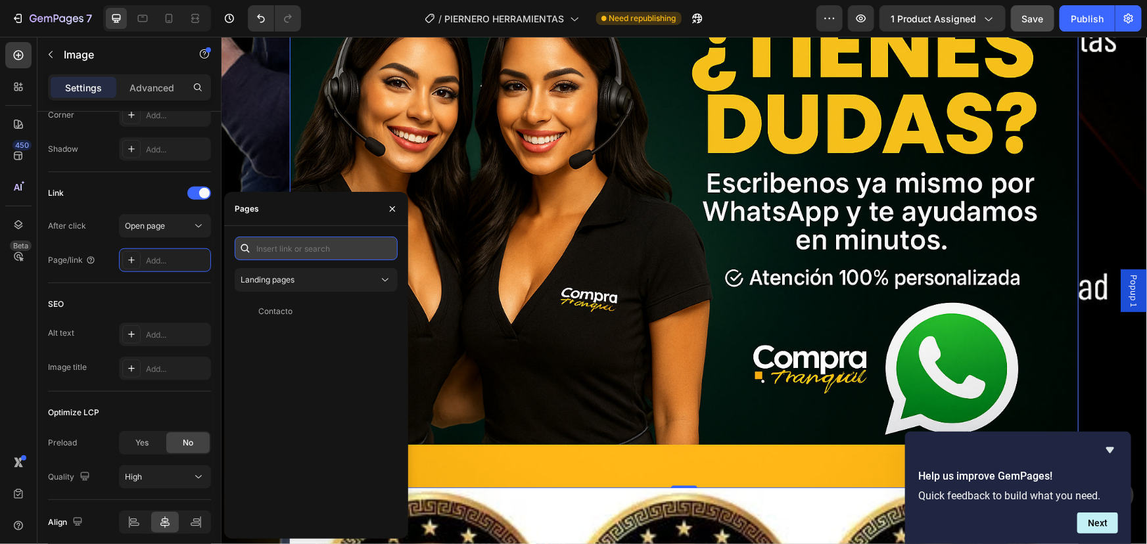
paste input "[URL][DOMAIN_NAME]"
type input "[URL][DOMAIN_NAME]"
click at [319, 277] on div "[URL][DOMAIN_NAME]" at bounding box center [300, 280] width 85 height 12
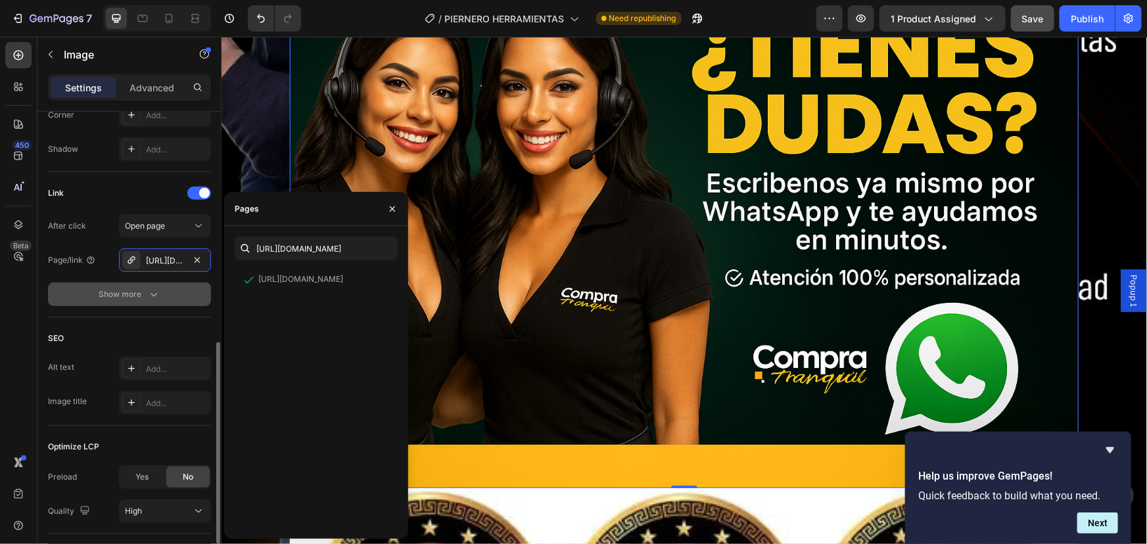
click at [141, 301] on button "Show more" at bounding box center [129, 295] width 163 height 24
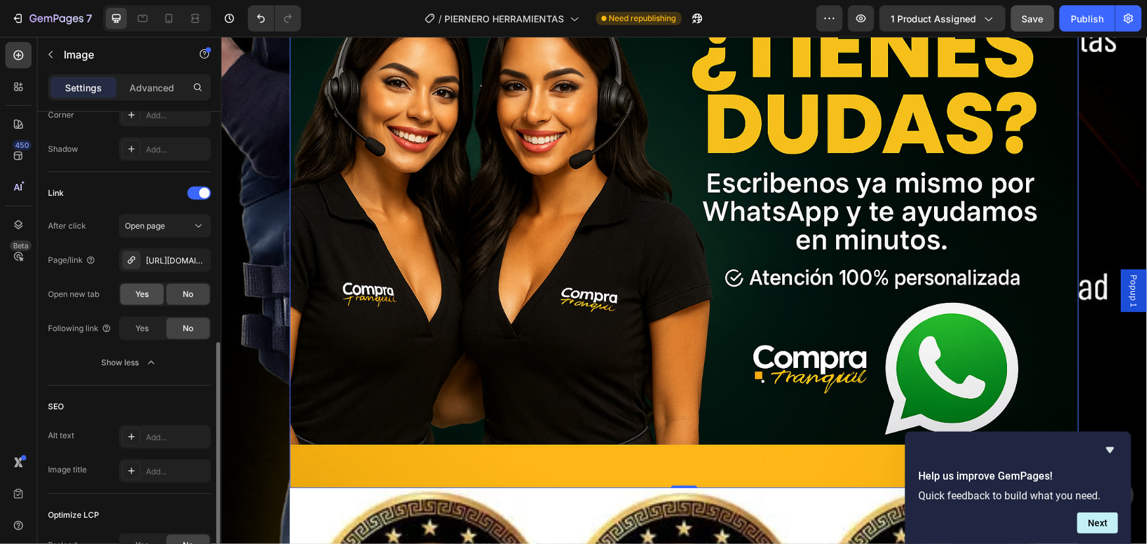
click at [137, 297] on span "Yes" at bounding box center [141, 295] width 13 height 12
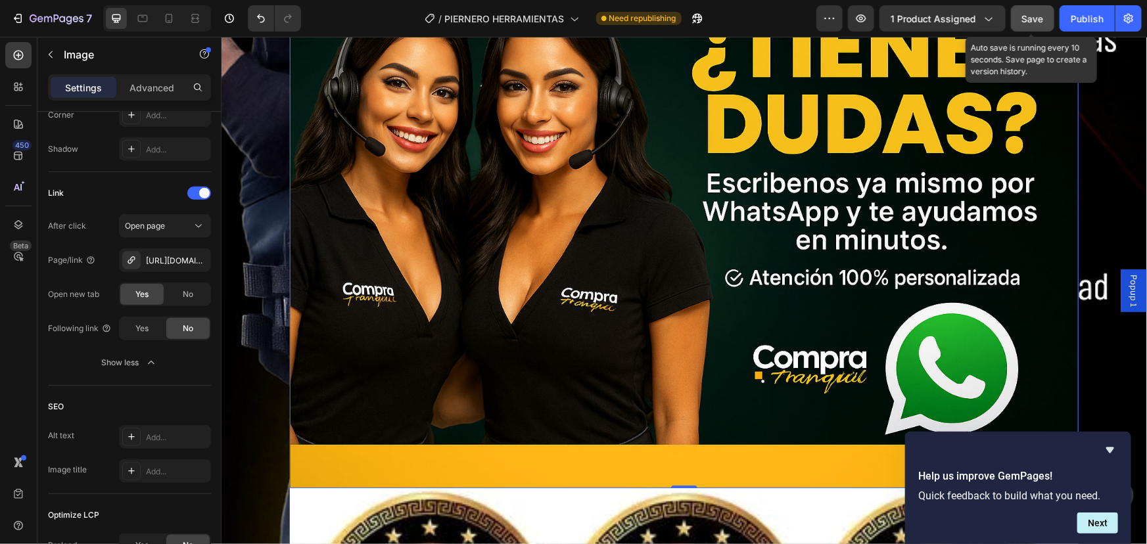
click at [1033, 18] on span "Save" at bounding box center [1033, 18] width 22 height 11
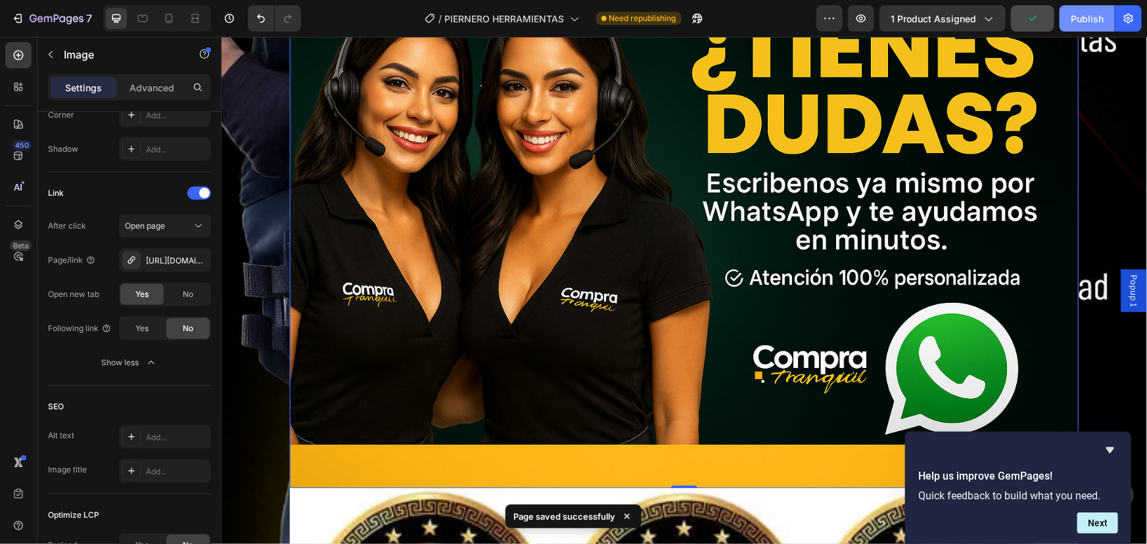
click at [1089, 12] on div "Publish" at bounding box center [1087, 19] width 33 height 14
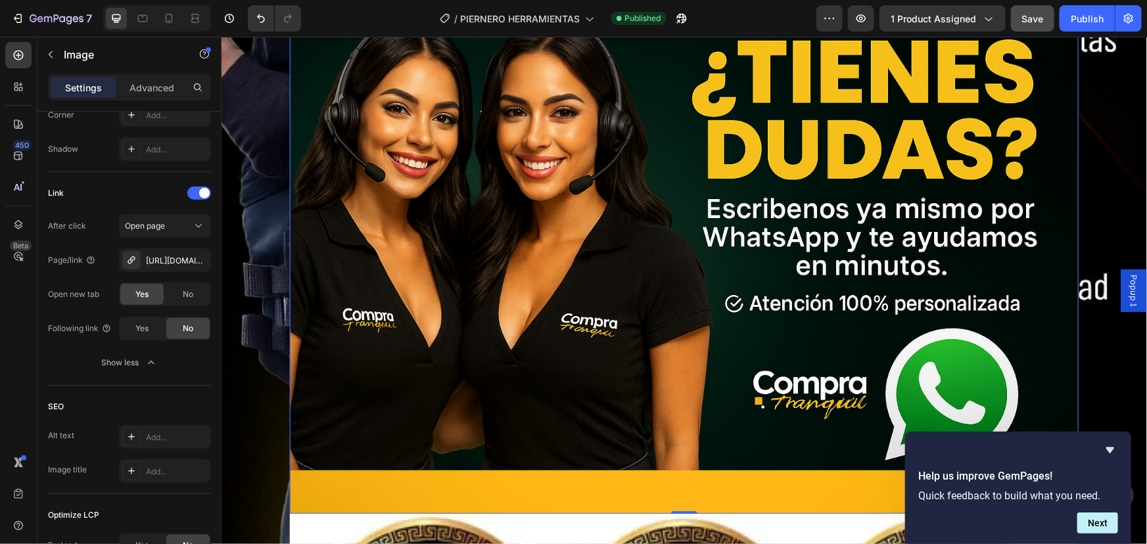
scroll to position [14761, 0]
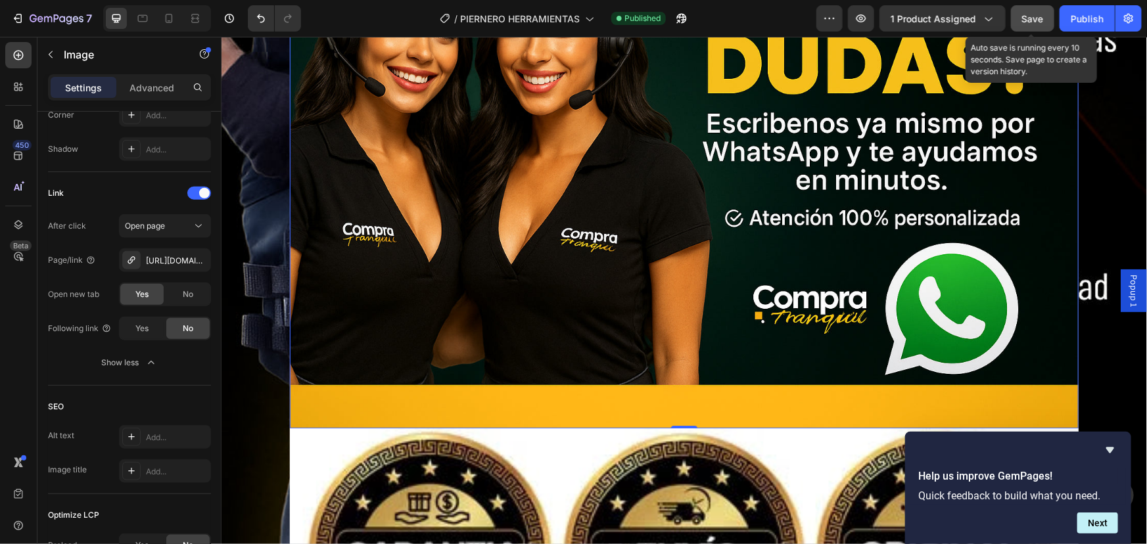
click at [1026, 23] on span "Save" at bounding box center [1033, 18] width 22 height 11
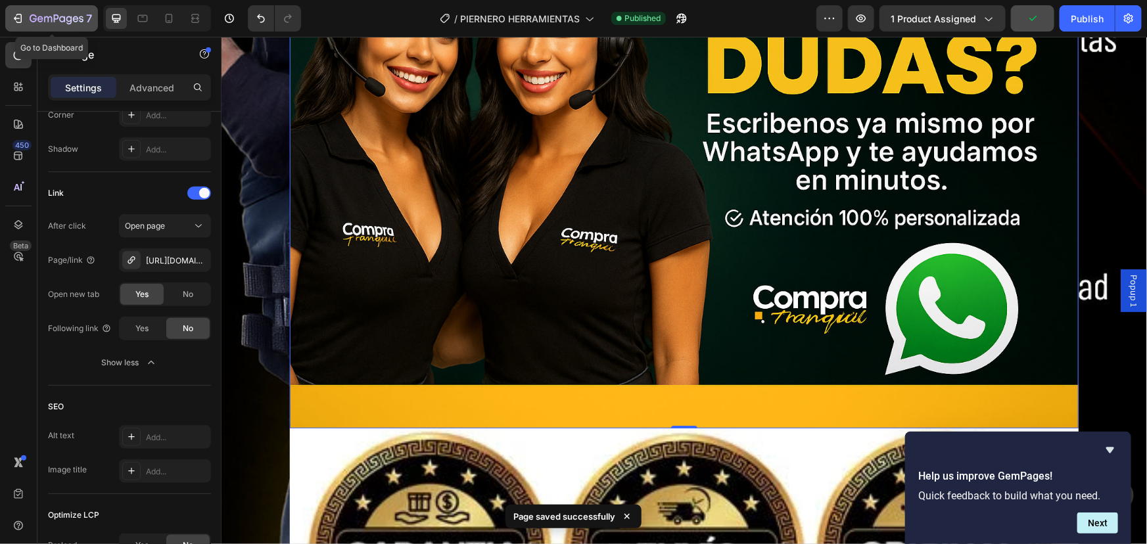
click at [39, 17] on icon "button" at bounding box center [40, 19] width 6 height 6
